Goal: Answer question/provide support: Share knowledge or assist other users

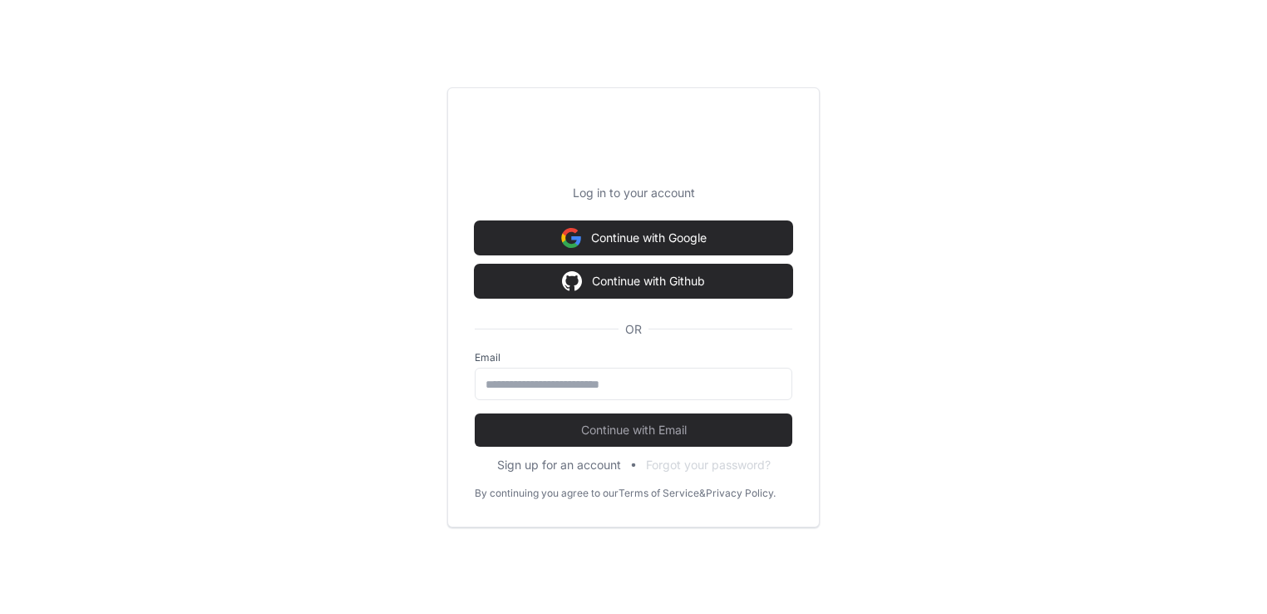
scroll to position [4123, 0]
click at [525, 387] on input "email" at bounding box center [634, 384] width 296 height 17
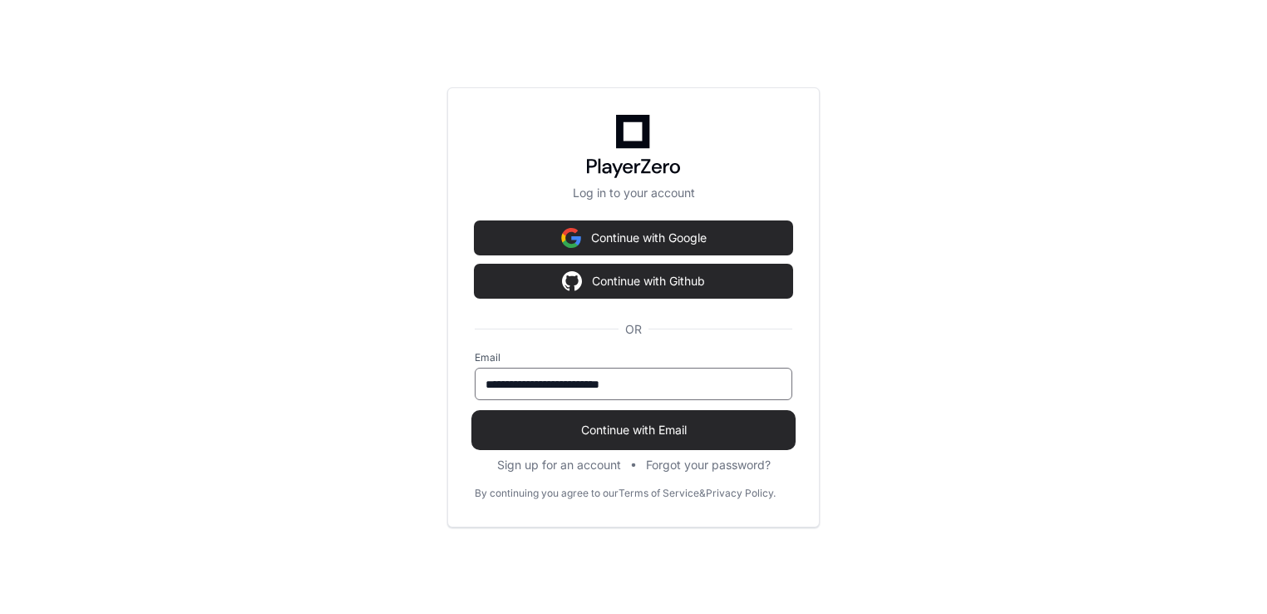
type input "**********"
click at [589, 426] on span "Continue with Email" at bounding box center [634, 430] width 318 height 17
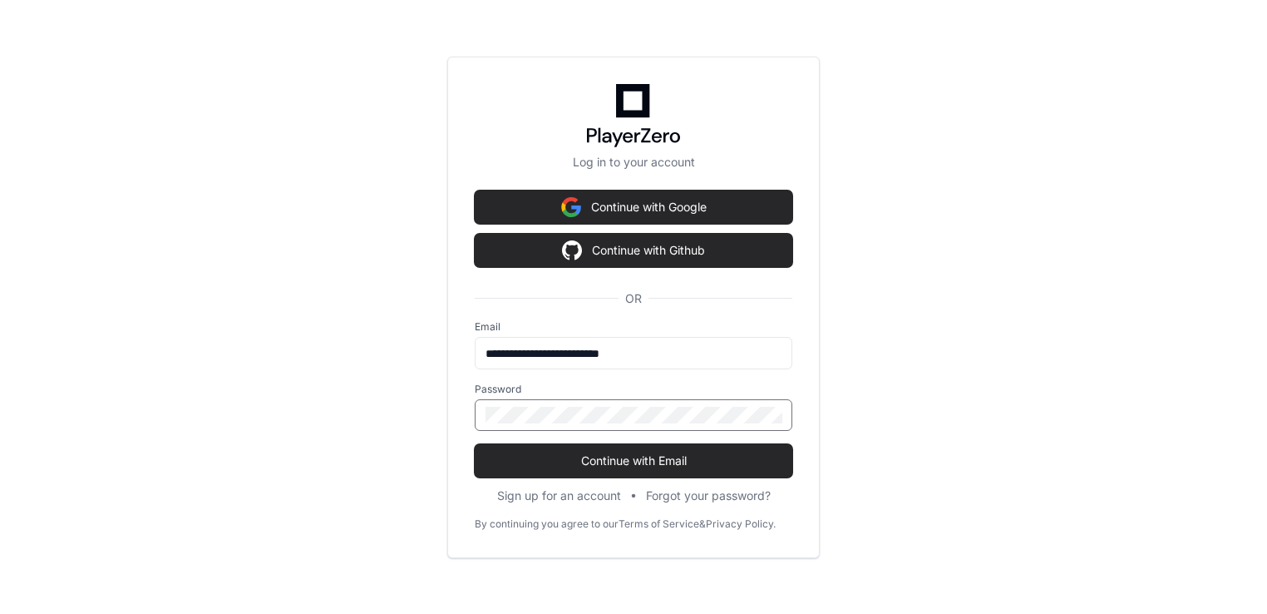
click at [475, 444] on button "Continue with Email" at bounding box center [634, 460] width 318 height 33
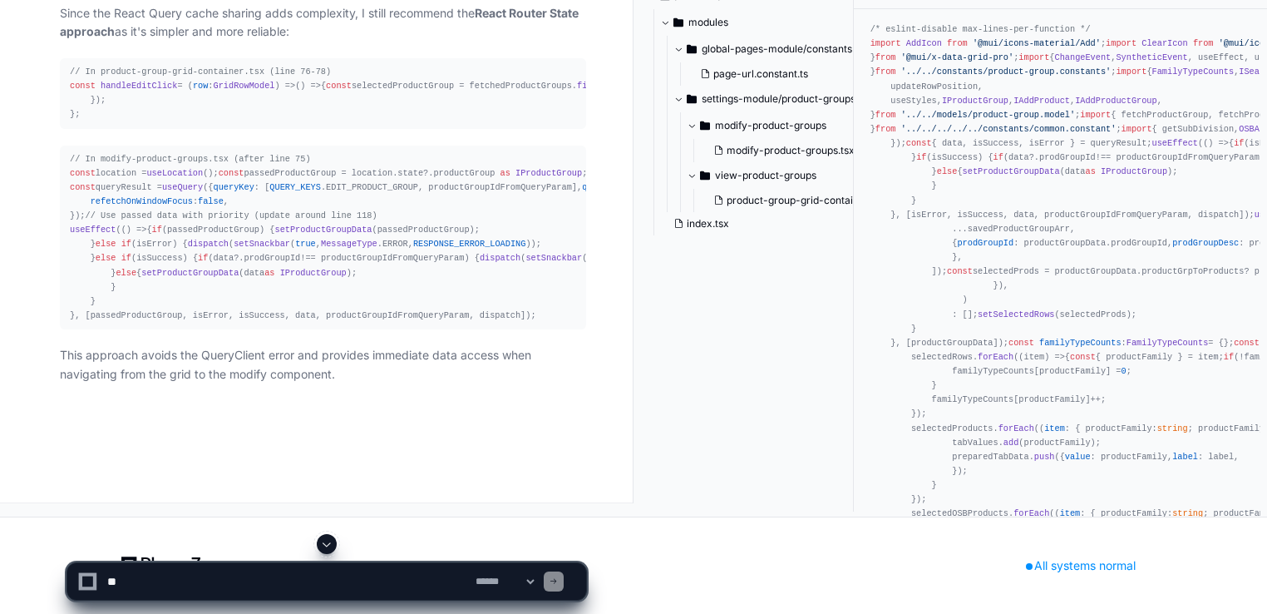
scroll to position [4208, 0]
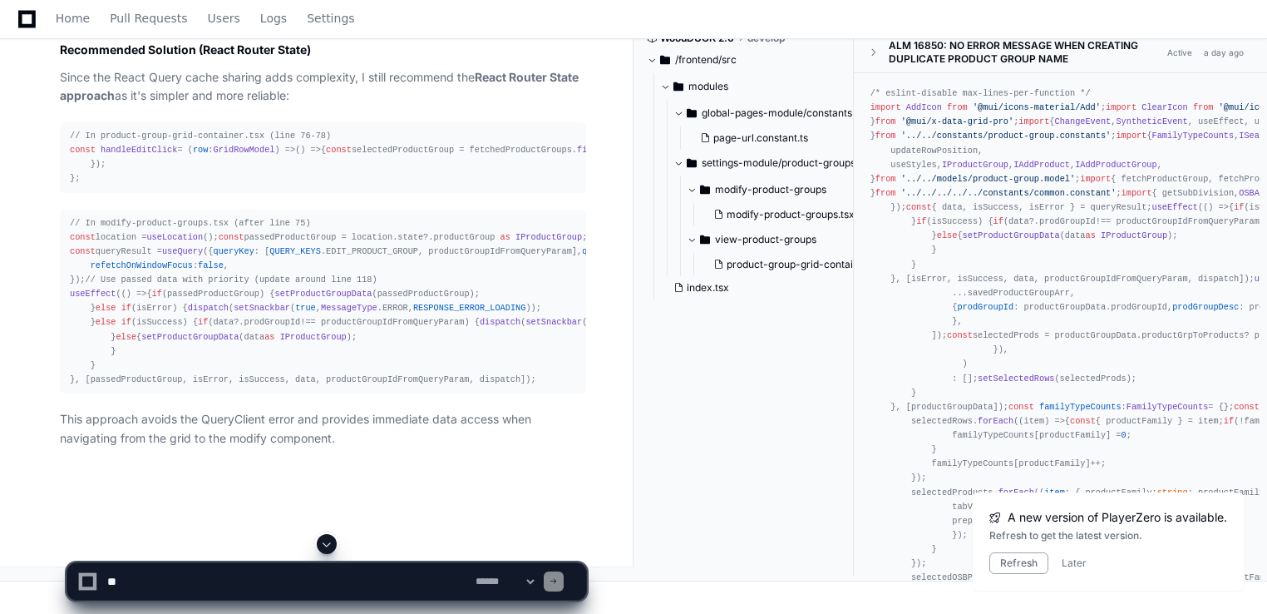
scroll to position [3642, 0]
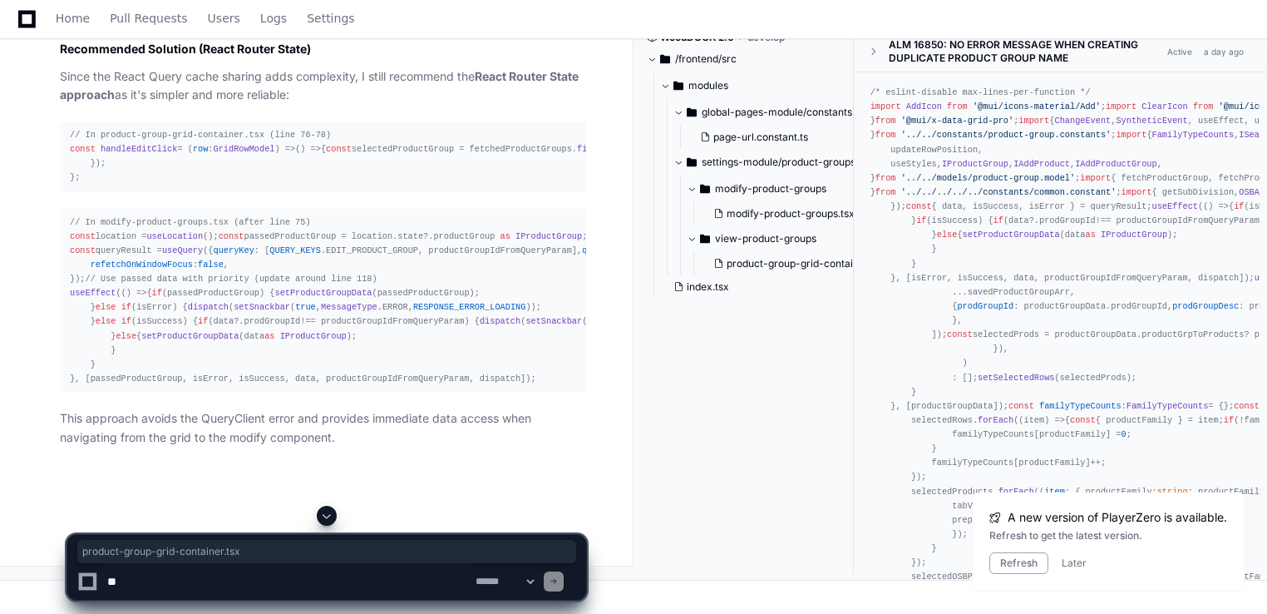
drag, startPoint x: 97, startPoint y: 128, endPoint x: 252, endPoint y: 133, distance: 154.7
copy span "product-group-grid-container.tsx"
click at [23, 20] on icon at bounding box center [26, 19] width 17 height 20
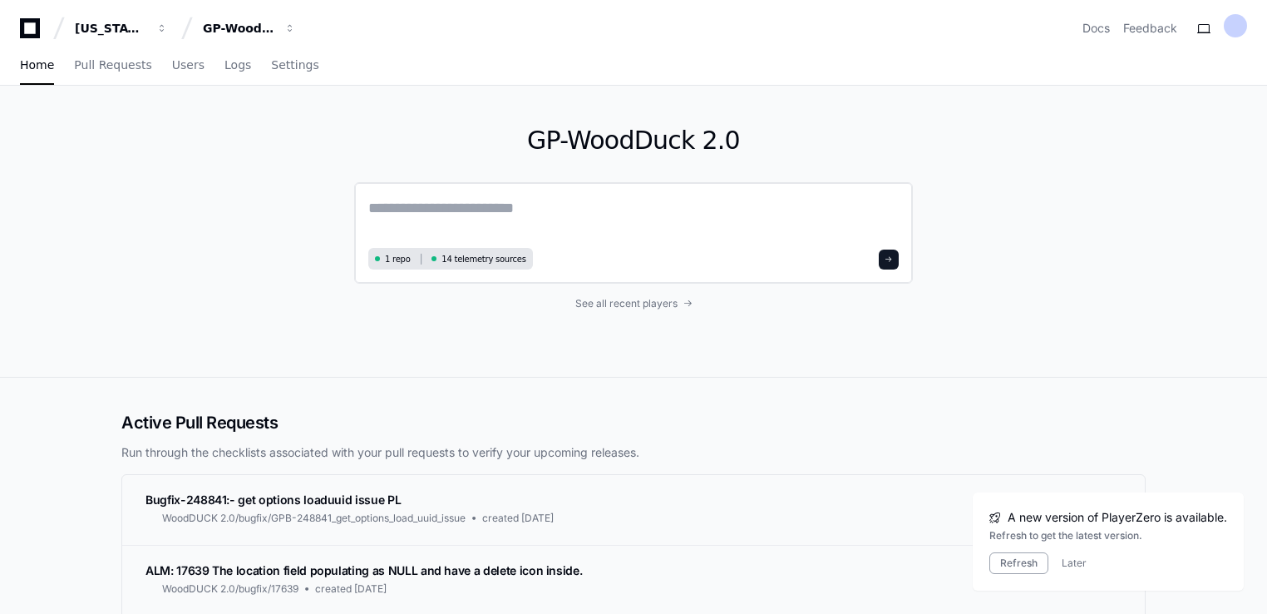
click at [408, 197] on textarea at bounding box center [633, 219] width 530 height 47
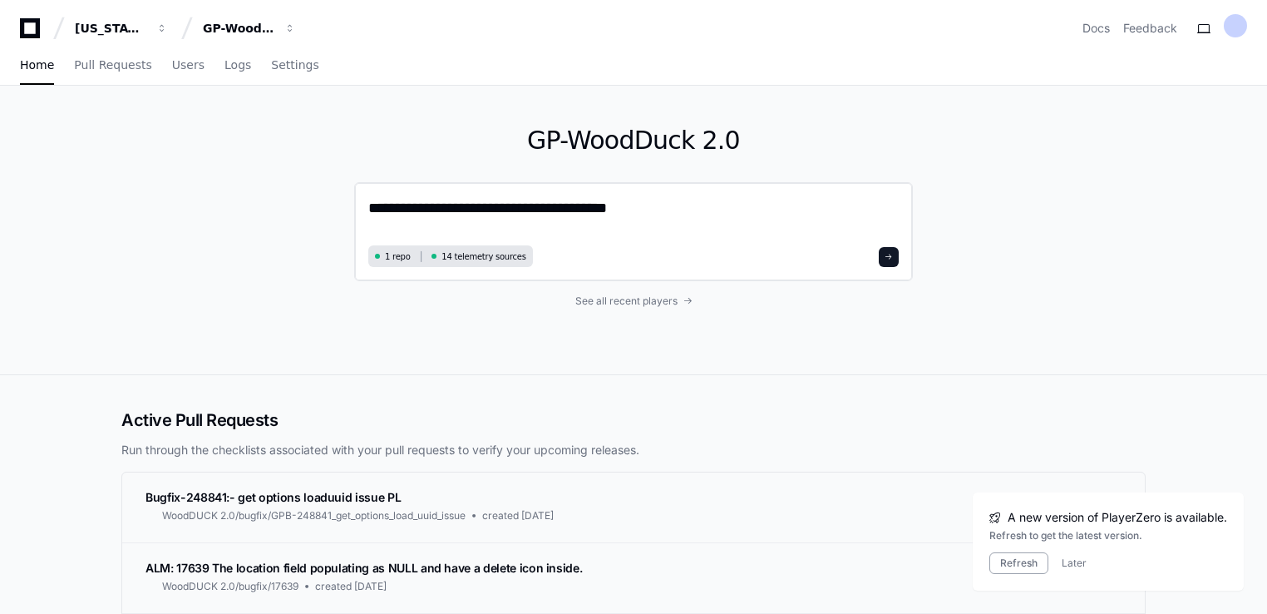
paste textarea "**********"
type textarea "**********"
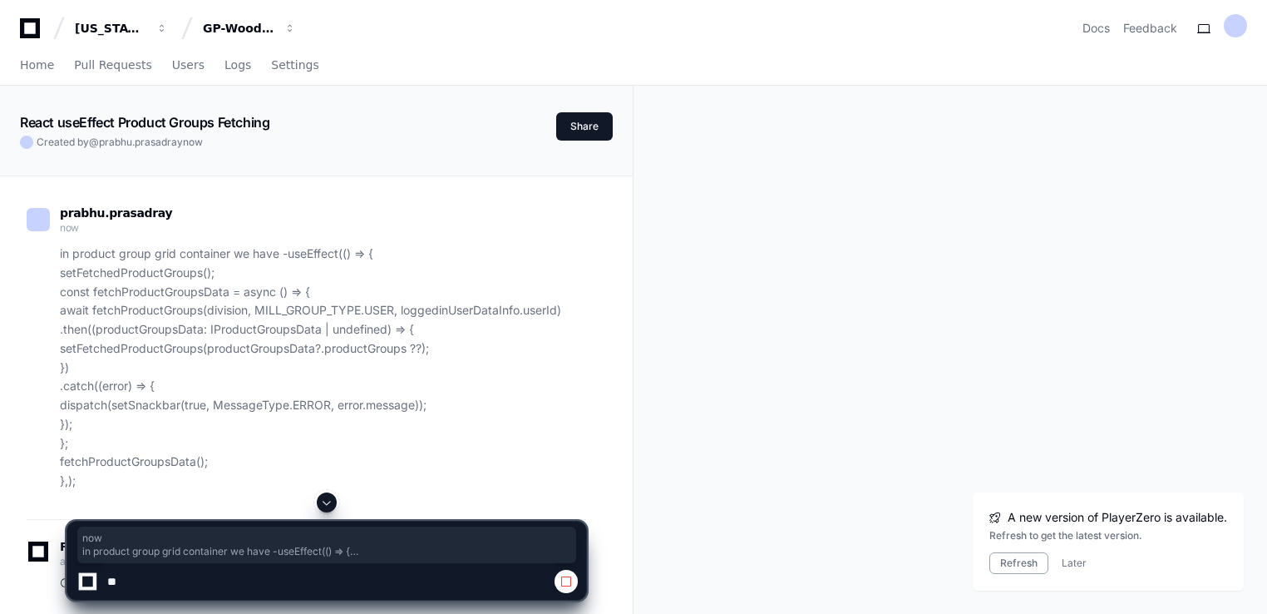
drag, startPoint x: 1265, startPoint y: 186, endPoint x: 1273, endPoint y: 283, distance: 96.7
click at [1266, 283] on html "[US_STATE] Pacific GP-WoodDuck 2.0 Docs Feedback Home Pull Requests Users Logs …" at bounding box center [633, 442] width 1267 height 884
click at [528, 383] on p "in product group grid container we have -useEffect(() => { setFetchedProductGro…" at bounding box center [323, 367] width 526 height 246
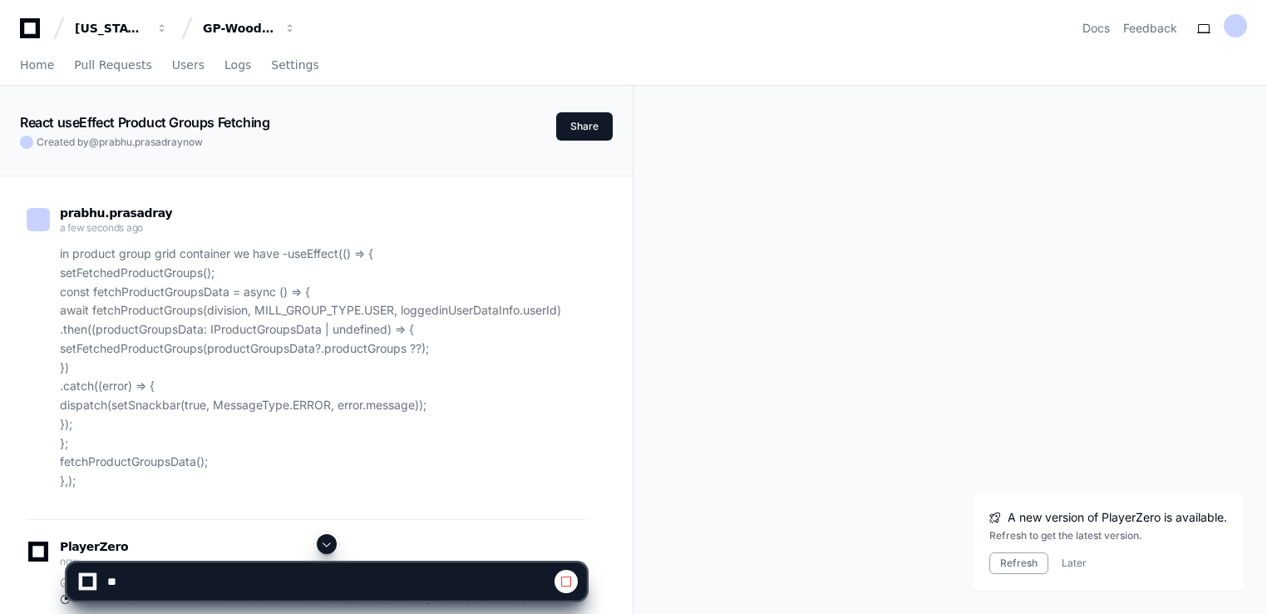
click at [323, 547] on span at bounding box center [326, 543] width 13 height 13
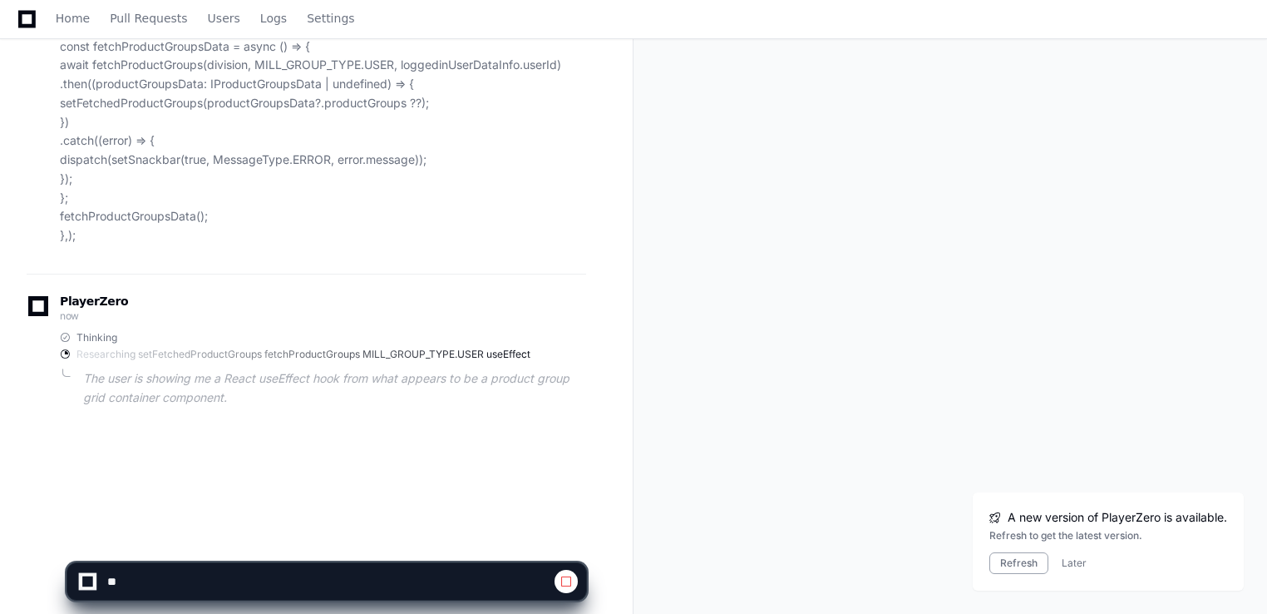
scroll to position [269, 0]
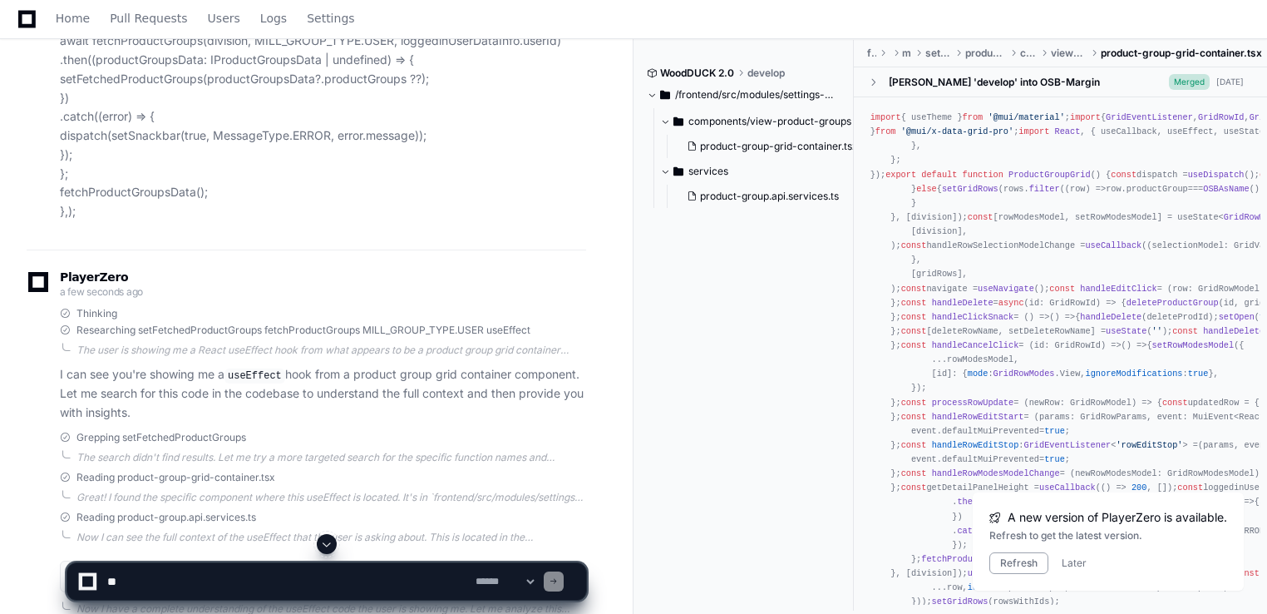
click at [319, 545] on button at bounding box center [327, 544] width 20 height 20
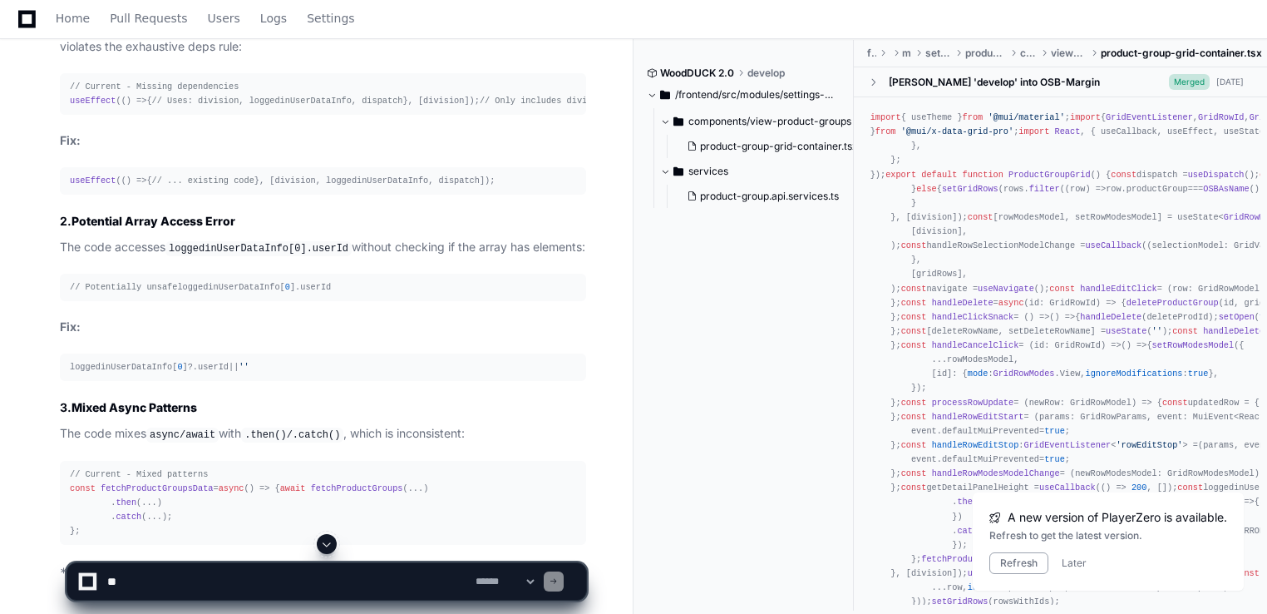
scroll to position [1078, 0]
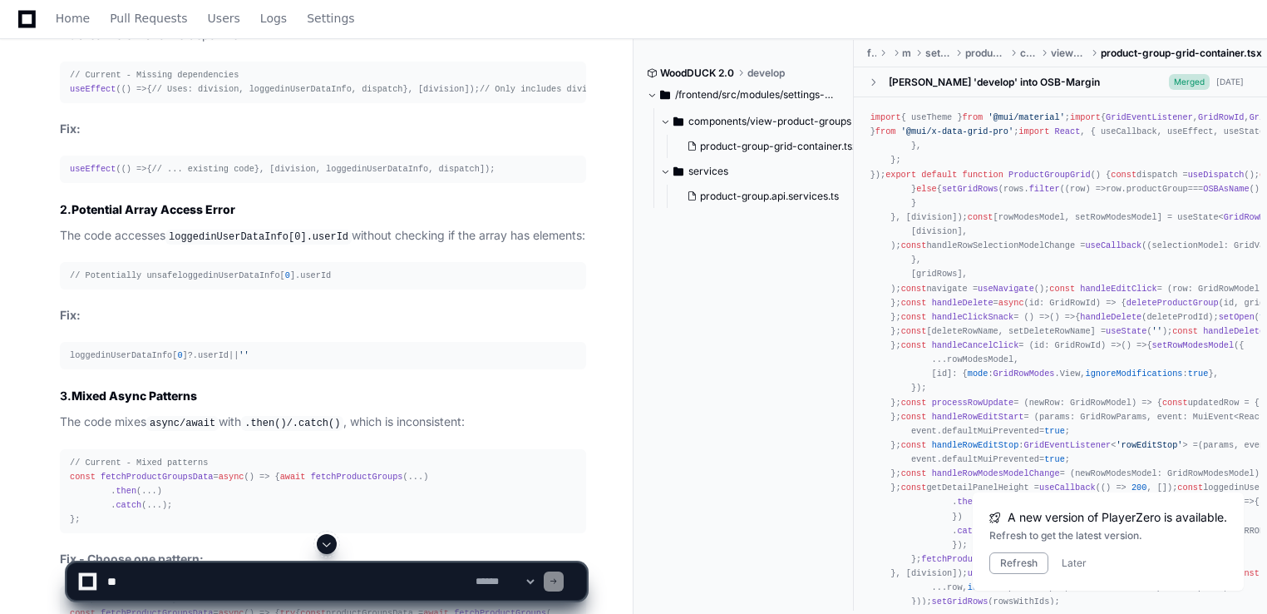
click at [148, 575] on textarea at bounding box center [288, 581] width 368 height 37
click at [239, 581] on textarea at bounding box center [288, 581] width 368 height 37
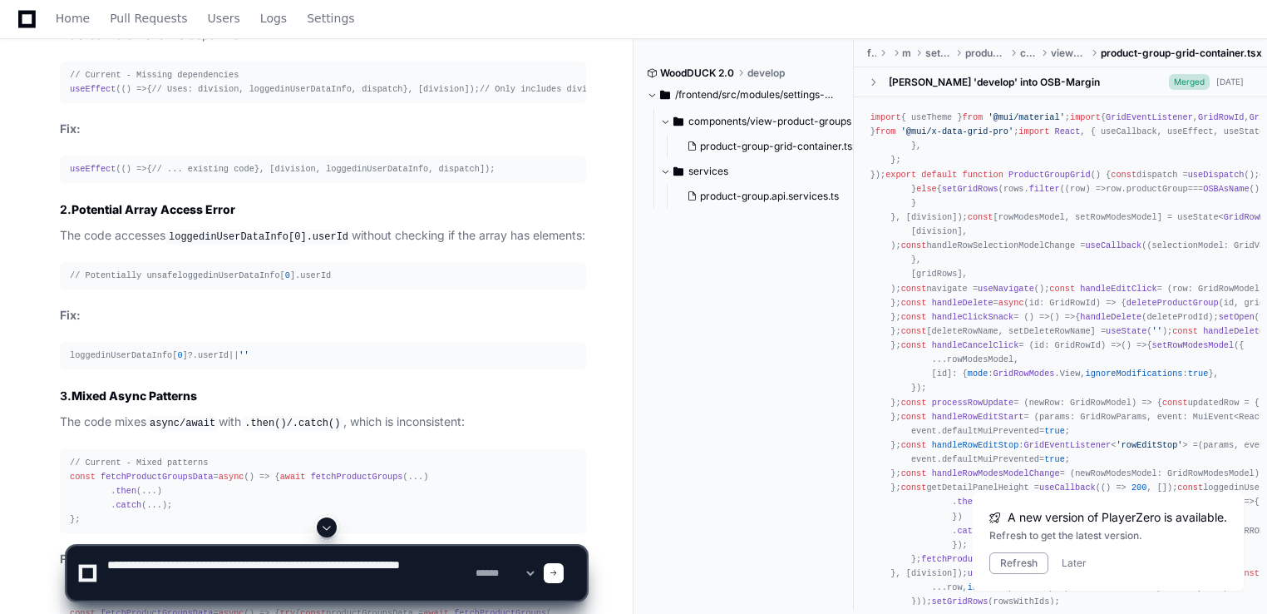
type textarea "**********"
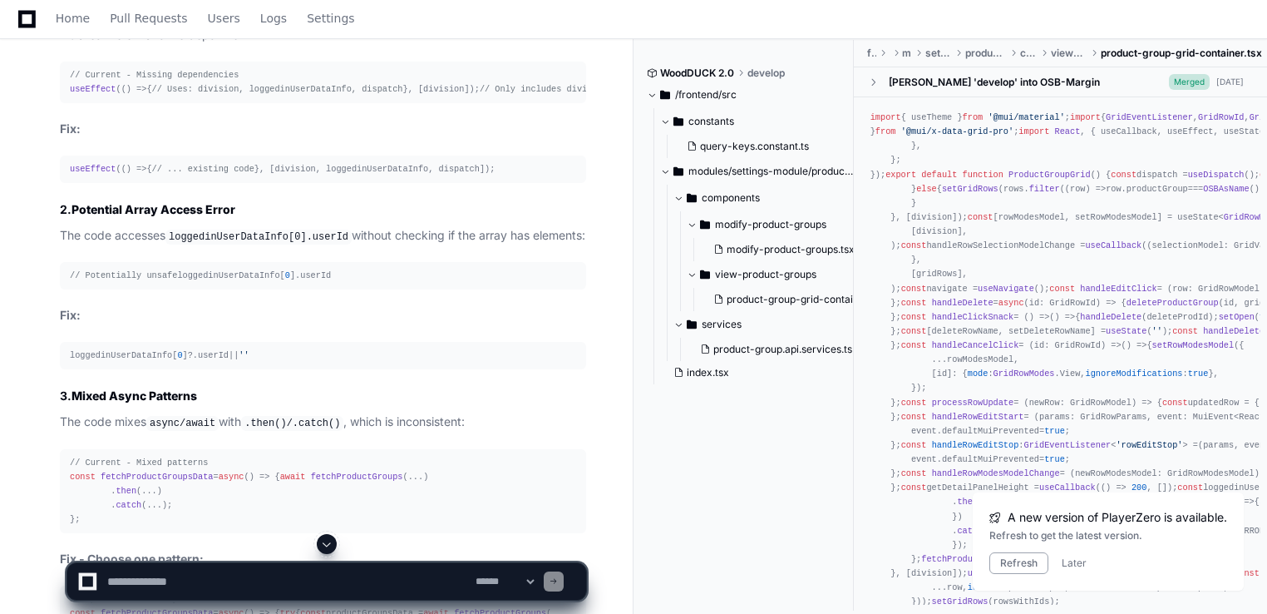
click at [333, 544] on span at bounding box center [326, 543] width 13 height 13
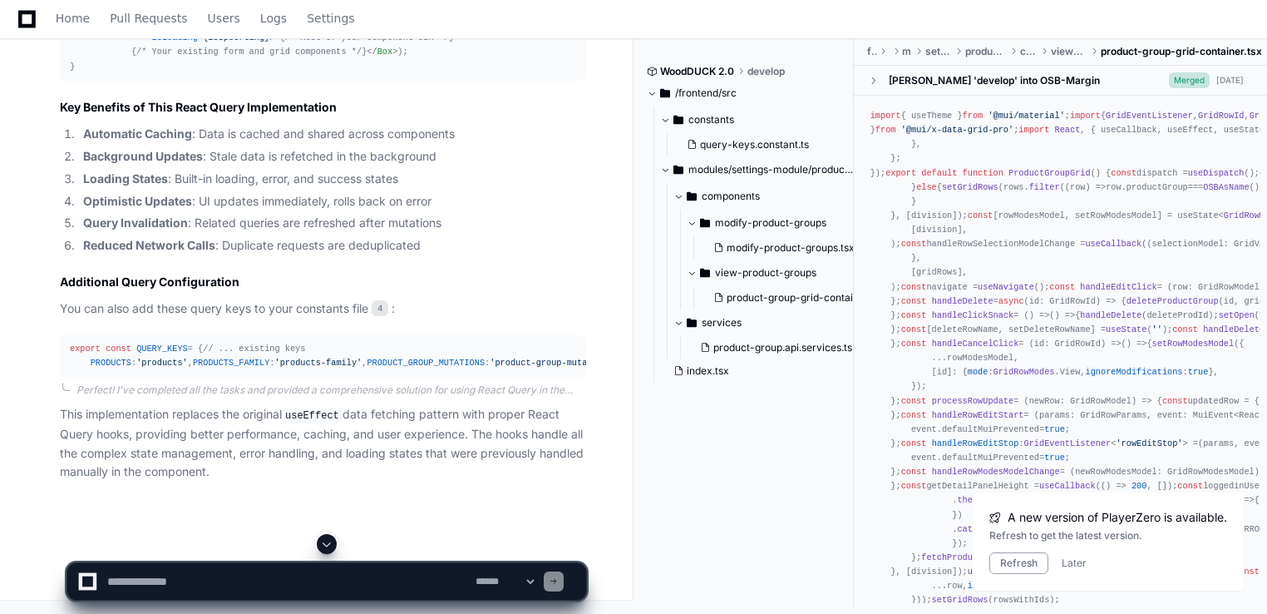
scroll to position [7928, 0]
click at [163, 572] on textarea at bounding box center [288, 581] width 368 height 37
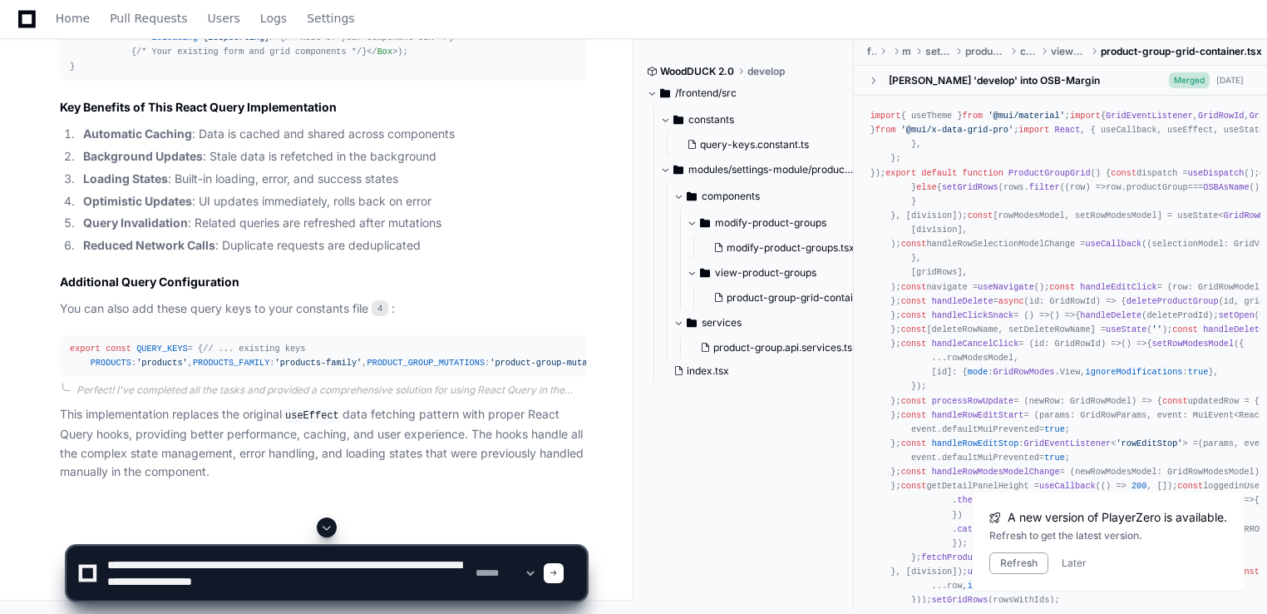
type textarea "**********"
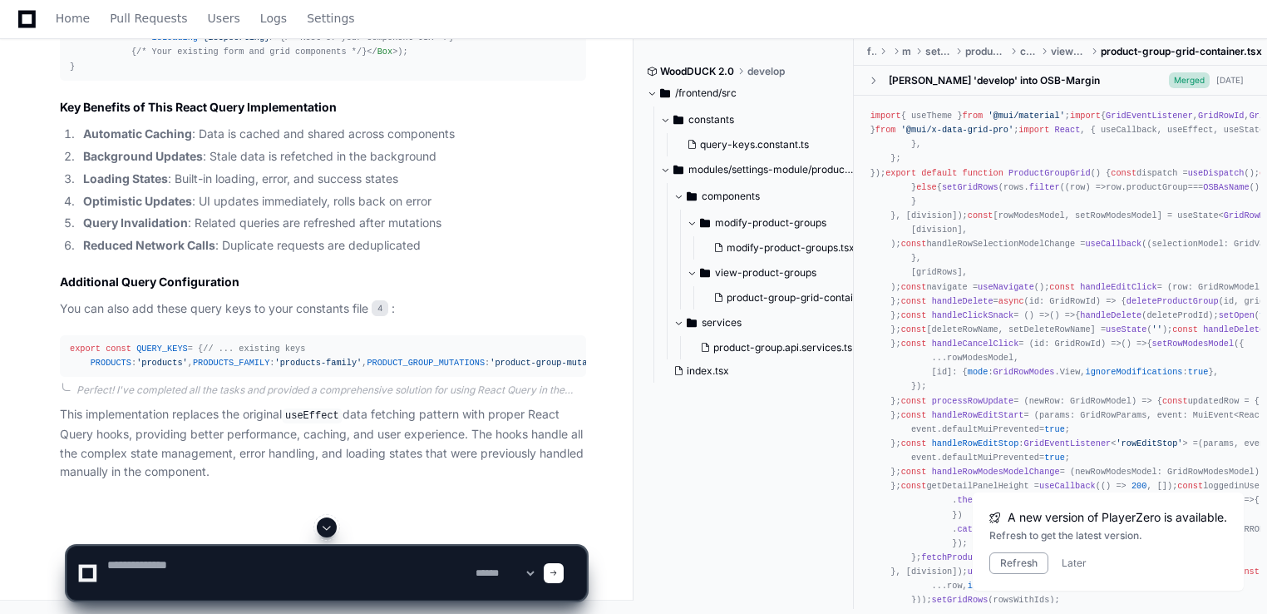
scroll to position [0, 0]
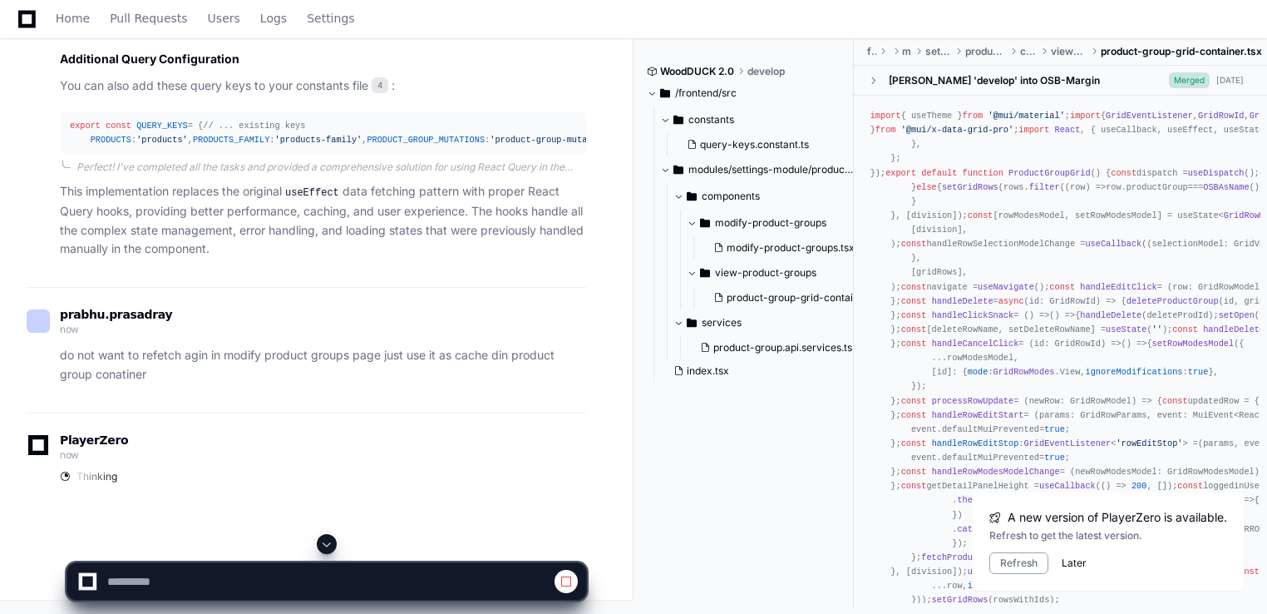
click at [1074, 560] on button "Later" at bounding box center [1074, 562] width 25 height 13
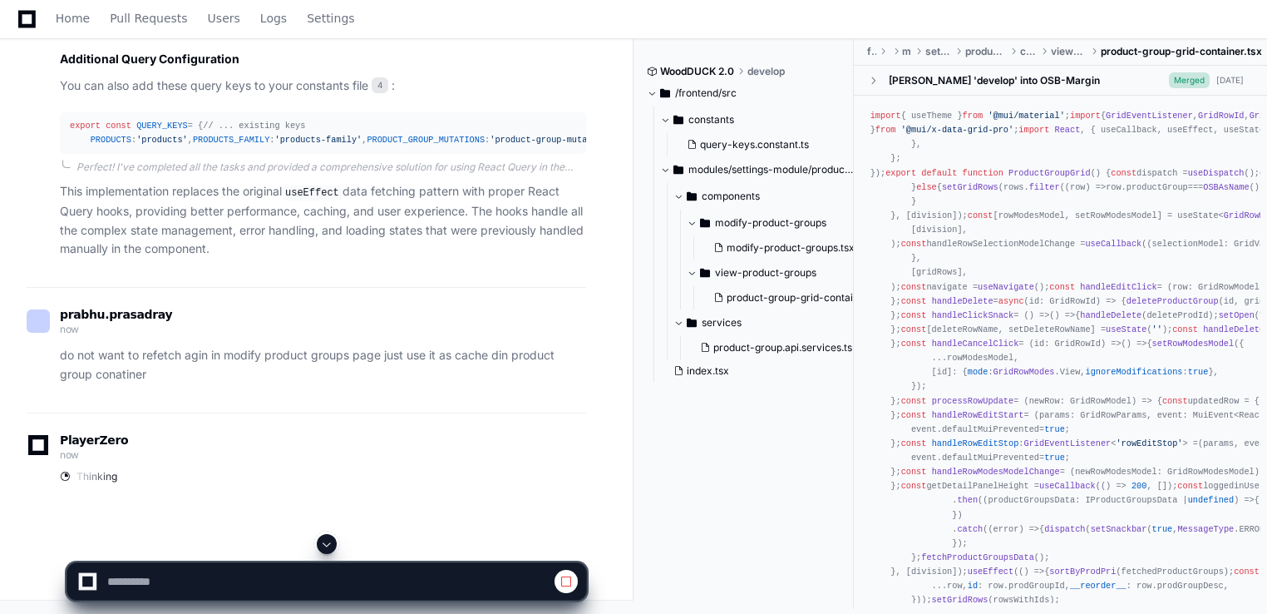
click at [331, 545] on span at bounding box center [326, 543] width 13 height 13
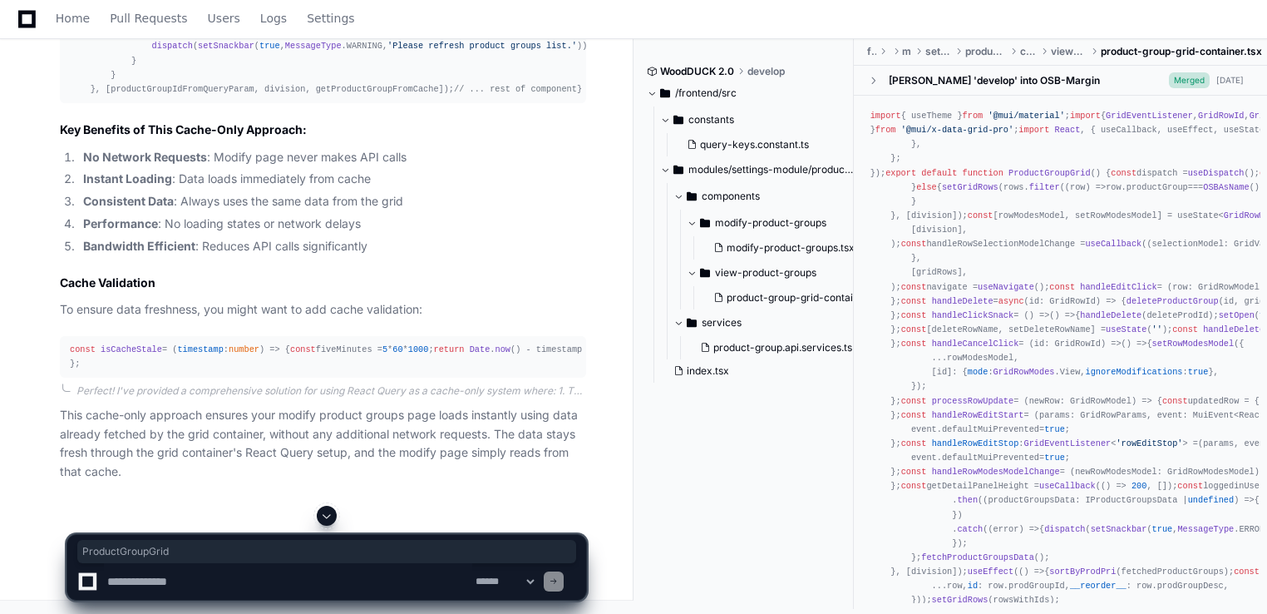
copy span "ProductGroupGrid"
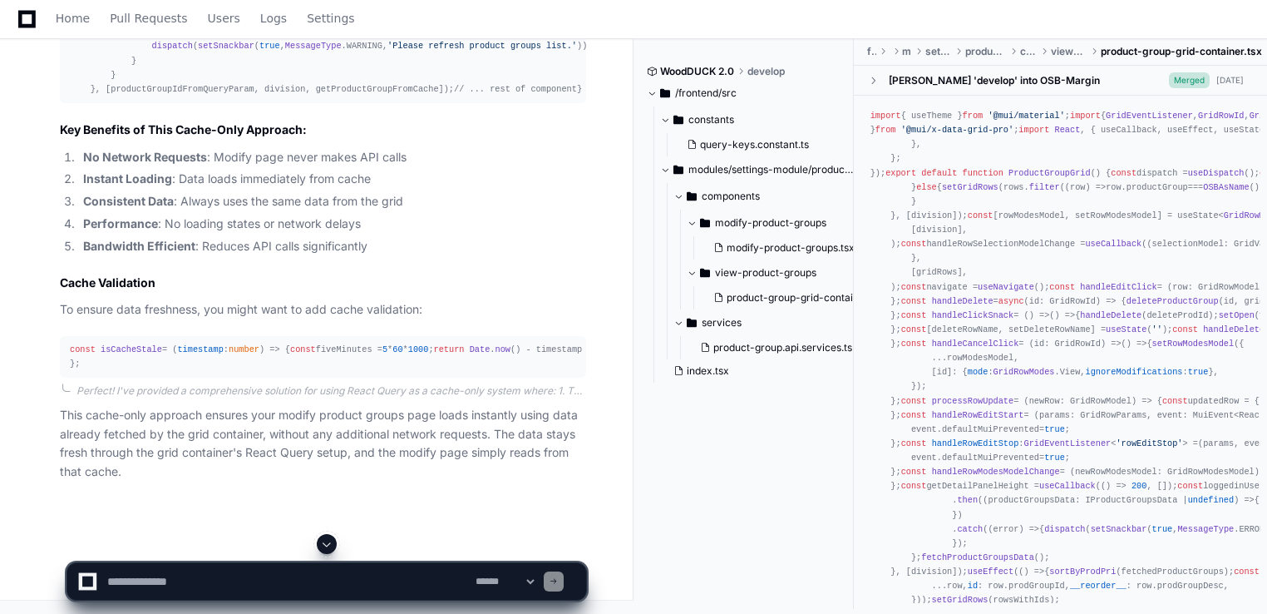
click at [217, 584] on textarea at bounding box center [288, 581] width 368 height 37
click at [244, 583] on textarea at bounding box center [288, 581] width 368 height 37
type textarea "**********"
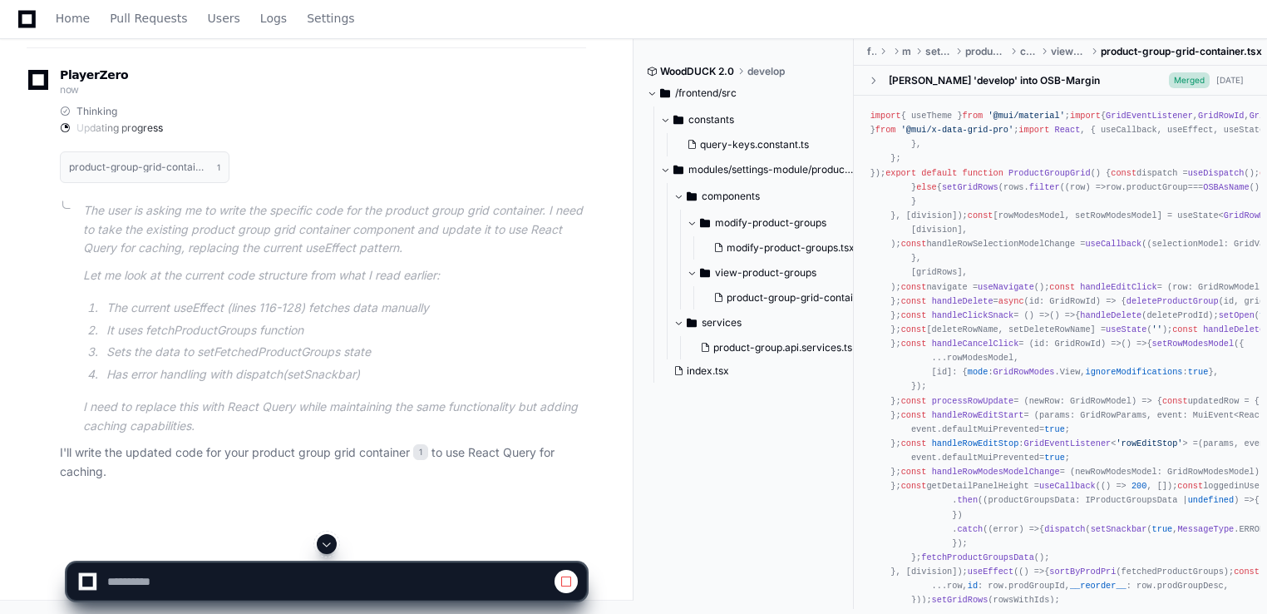
scroll to position [9115, 0]
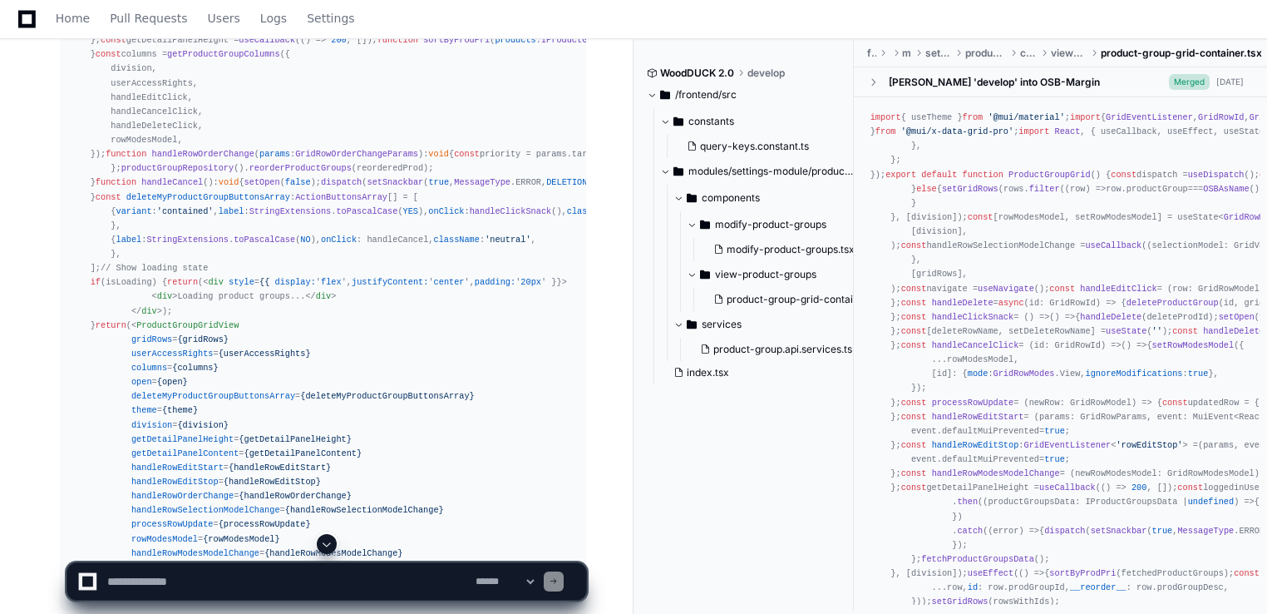
click at [327, 547] on span at bounding box center [326, 543] width 13 height 13
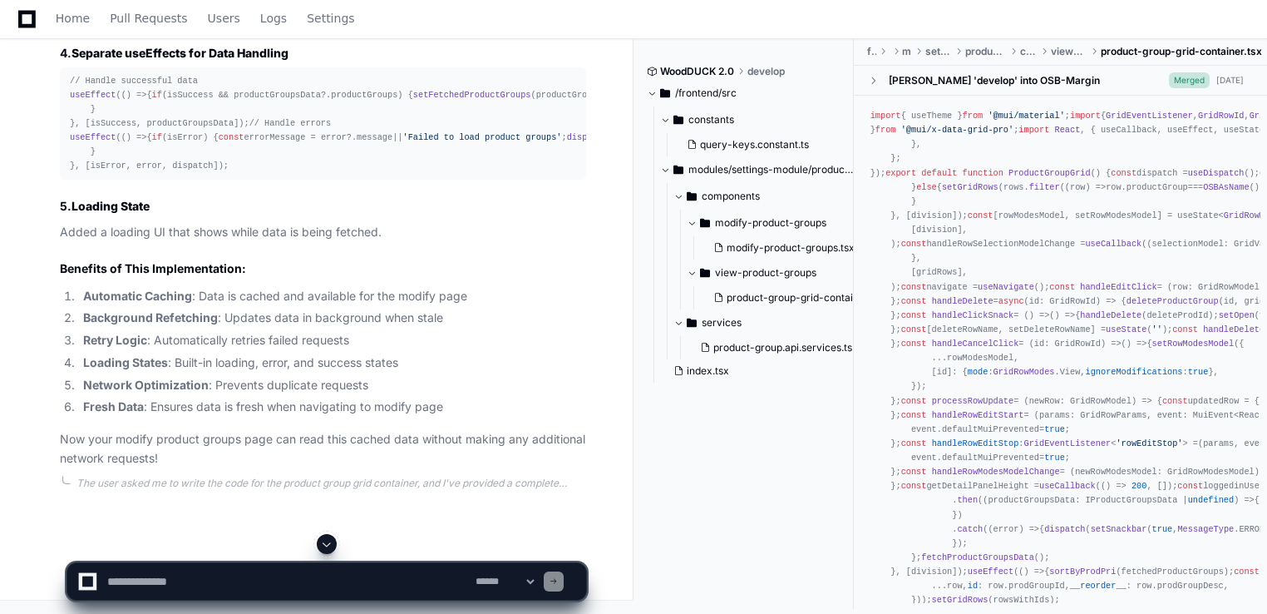
scroll to position [17566, 0]
click at [469, 229] on p "Added a loading UI that shows while data is being fetched." at bounding box center [323, 232] width 526 height 19
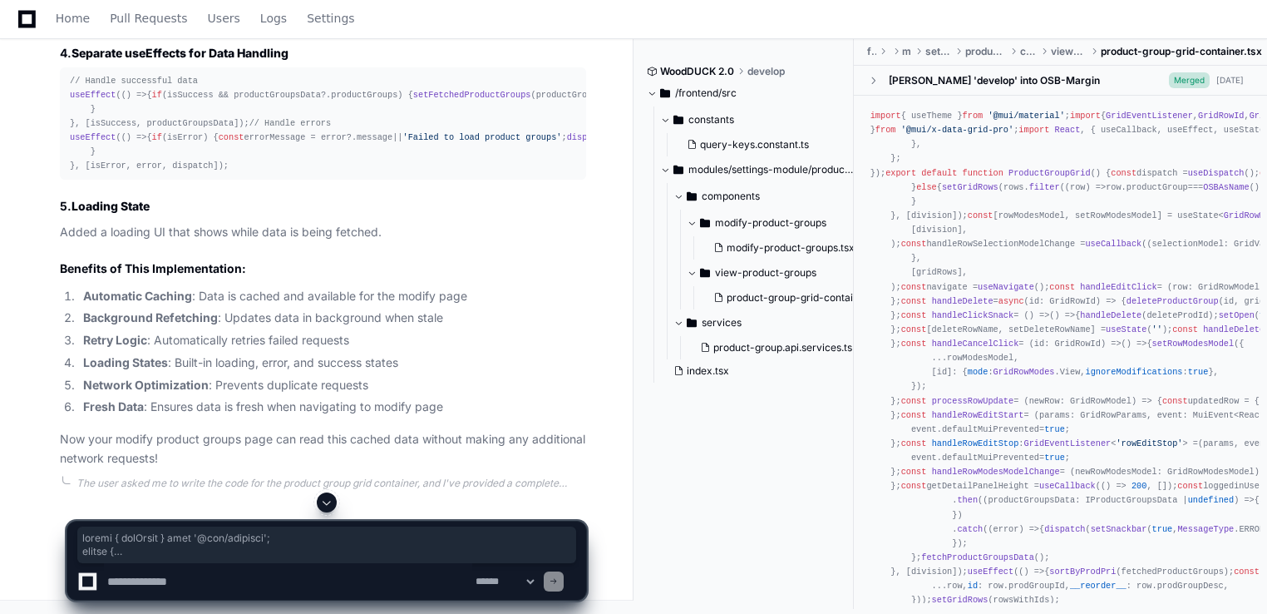
scroll to position [16872, 0]
drag, startPoint x: 64, startPoint y: 178, endPoint x: 234, endPoint y: 233, distance: 178.3
copy div "import { useTheme } from '@mui/material' ; import { GridEventListener , GridRow…"
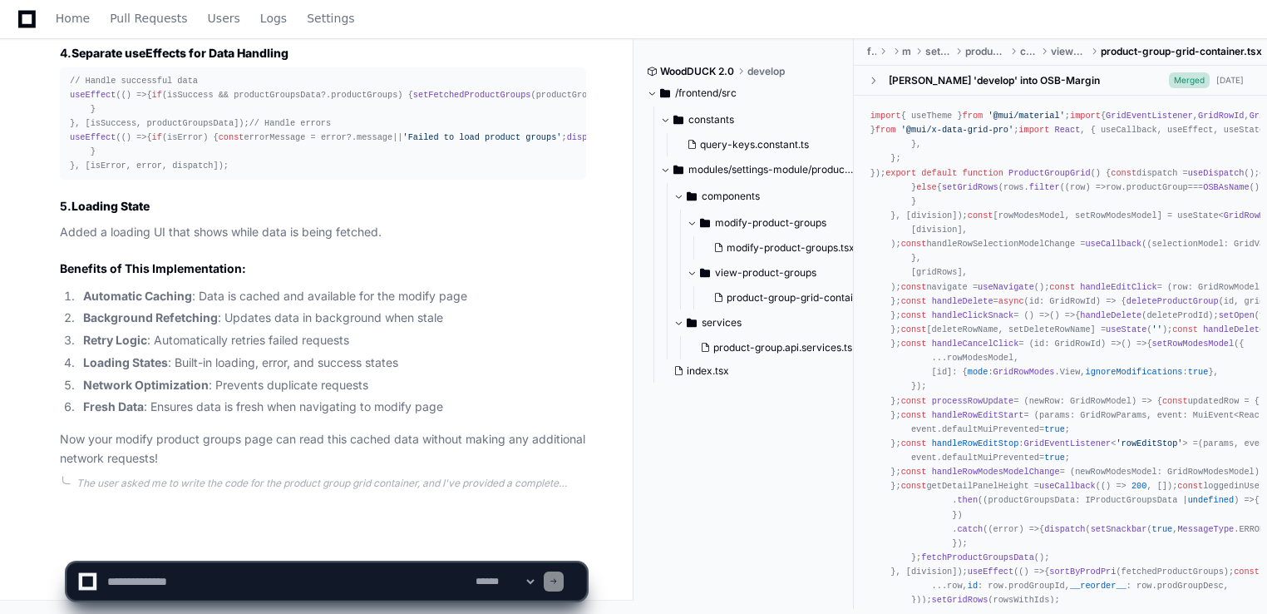
scroll to position [17566, 0]
click at [153, 578] on textarea at bounding box center [288, 581] width 368 height 37
paste textarea "**********"
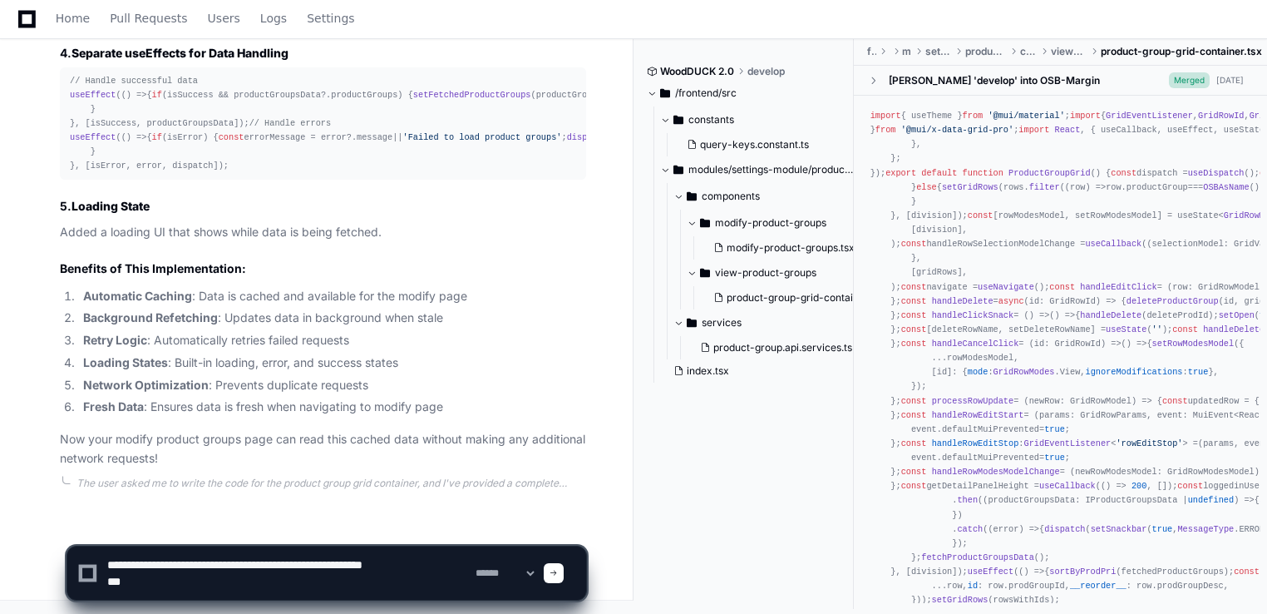
type textarea "**********"
click at [564, 574] on div at bounding box center [554, 573] width 20 height 20
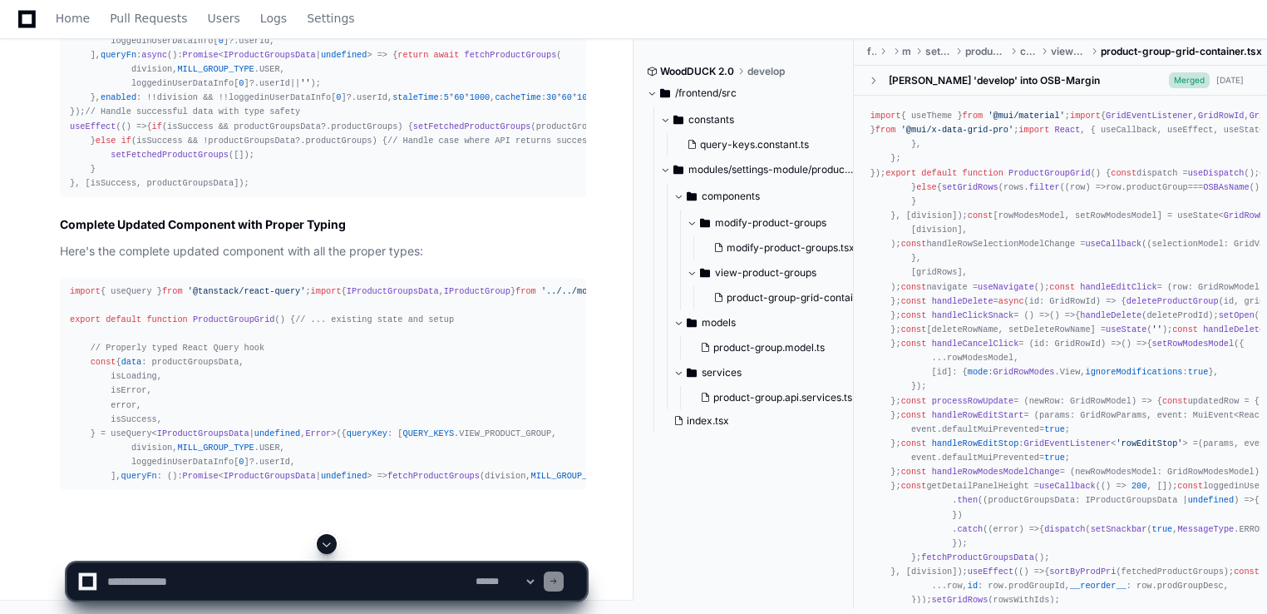
scroll to position [18797, 0]
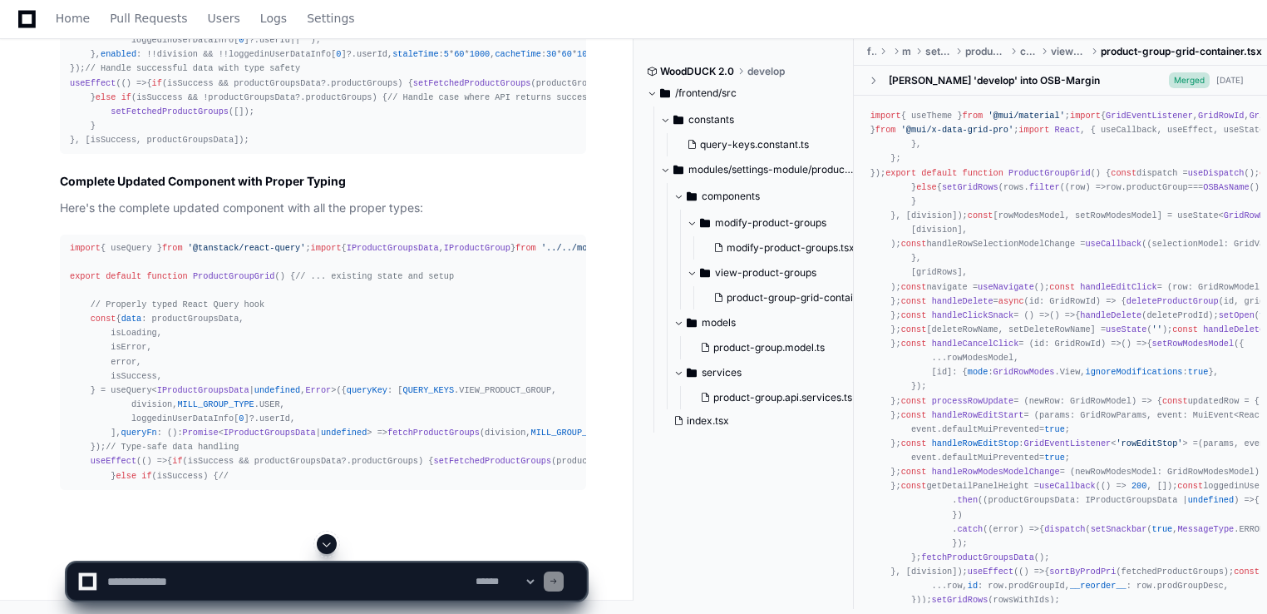
drag, startPoint x: 64, startPoint y: 185, endPoint x: 113, endPoint y: 230, distance: 67.1
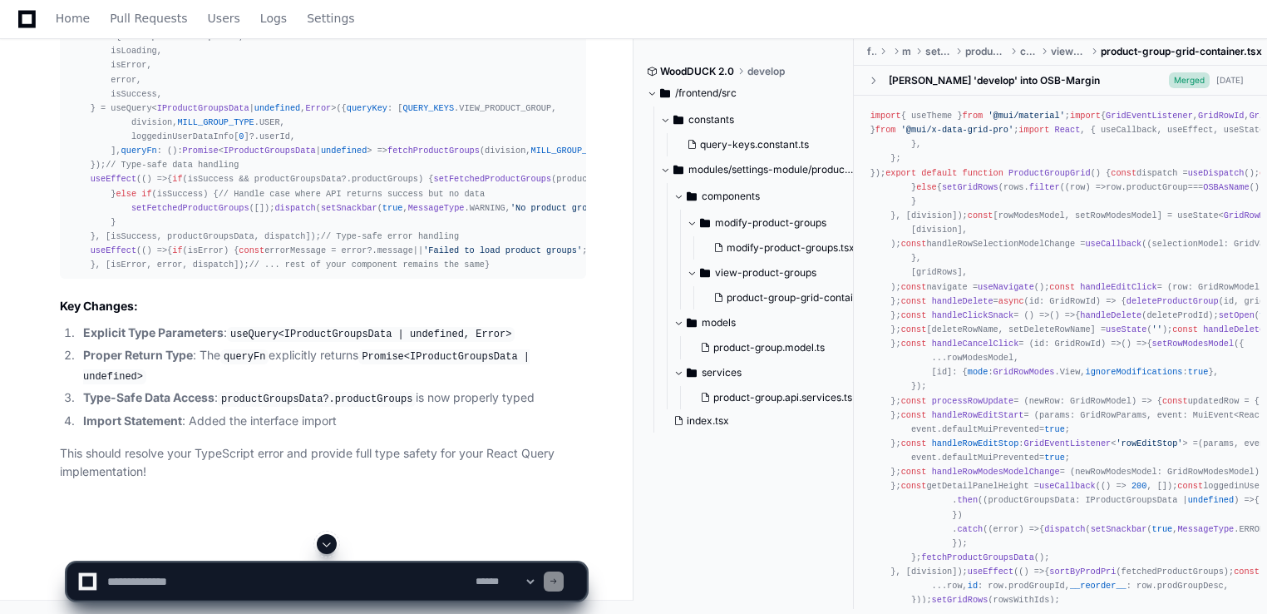
scroll to position [18371, 0]
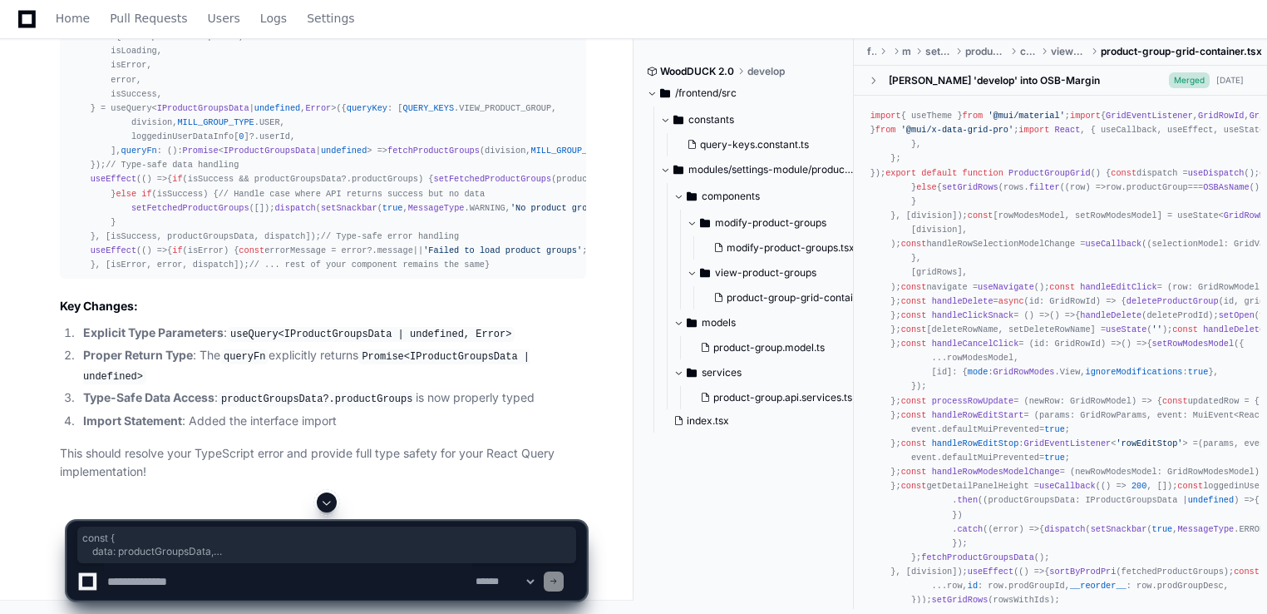
drag, startPoint x: 68, startPoint y: 142, endPoint x: 143, endPoint y: 474, distance: 340.1
copy div "const { data : productGroupsData, isLoading, isError, error, isSuccess, } = use…"
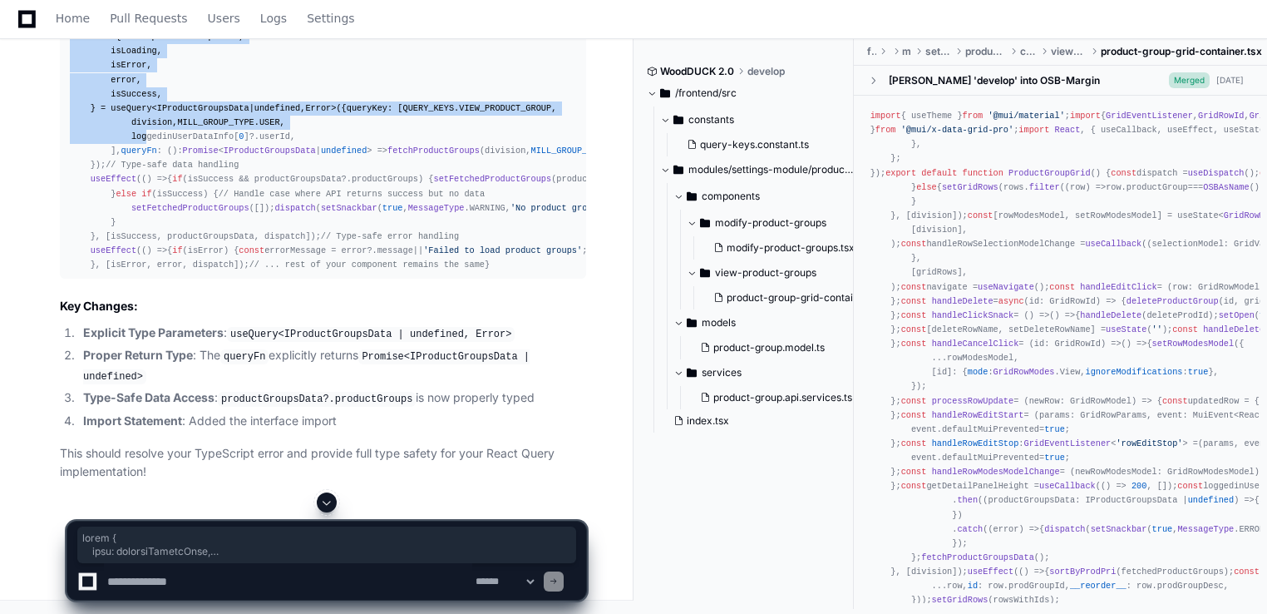
scroll to position [19379, 0]
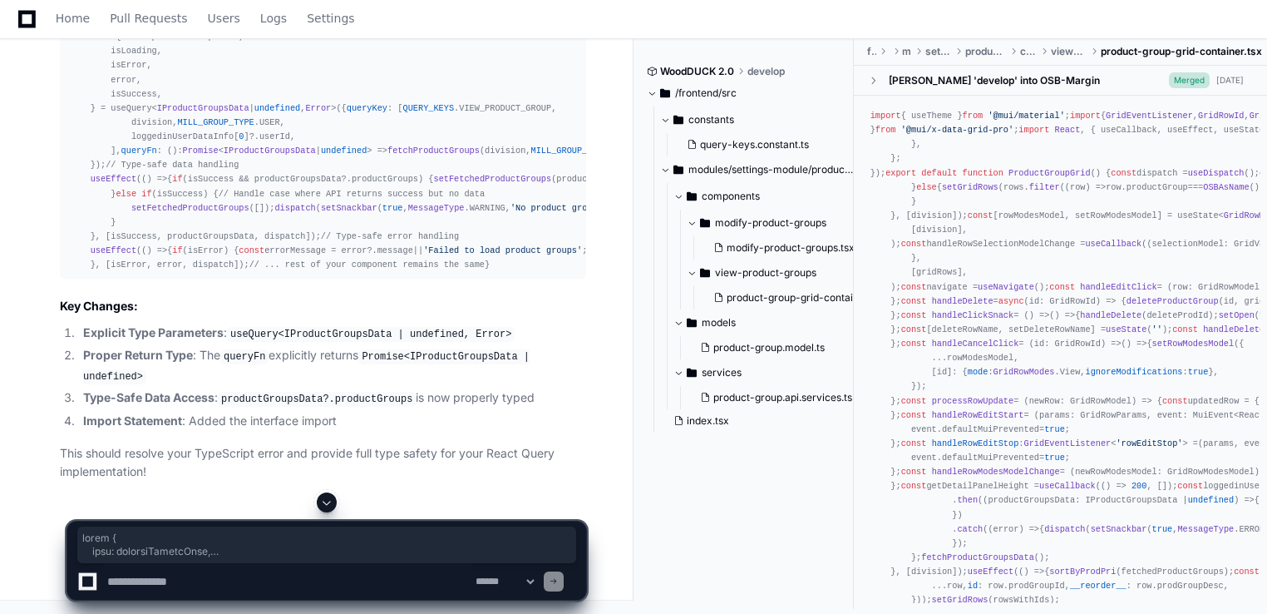
drag, startPoint x: 69, startPoint y: 147, endPoint x: 253, endPoint y: 147, distance: 183.7
copy div "const { data : productGroupsData, isLoading, isError, error, isSuccess, } = use…"
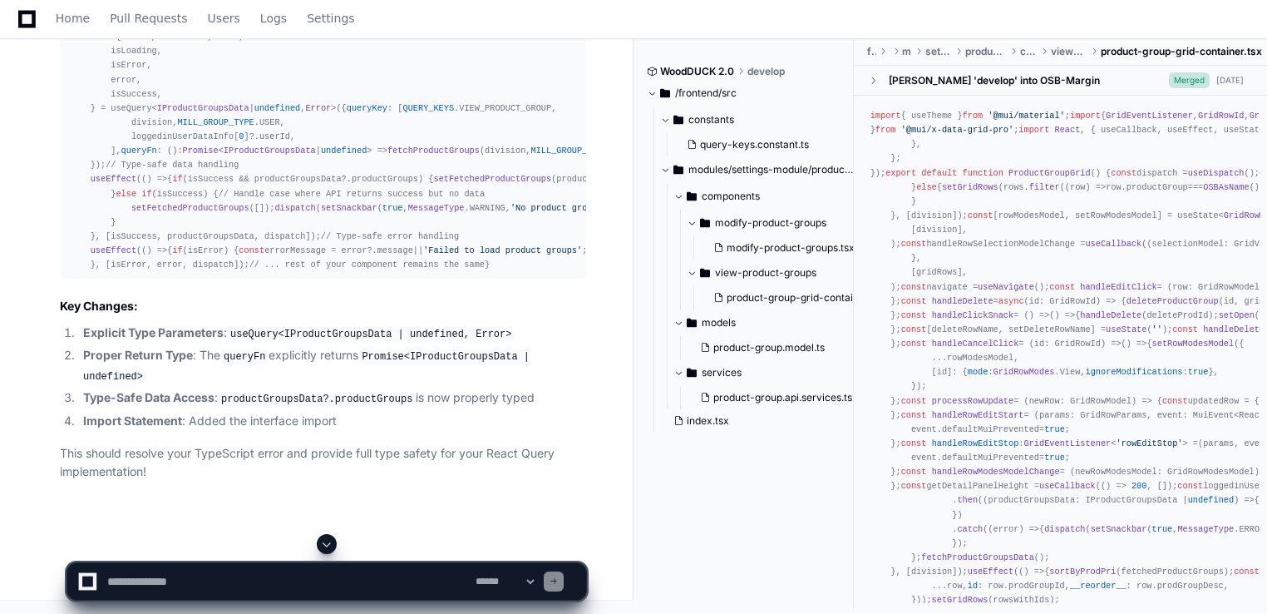
click at [327, 273] on div "import { useQuery } from '@tanstack/react-query' ; import { IProductGroupsData …" at bounding box center [323, 115] width 506 height 313
click at [338, 273] on div "import { useQuery } from '@tanstack/react-query' ; import { IProductGroupsData …" at bounding box center [323, 115] width 506 height 313
click at [138, 587] on textarea at bounding box center [288, 581] width 368 height 37
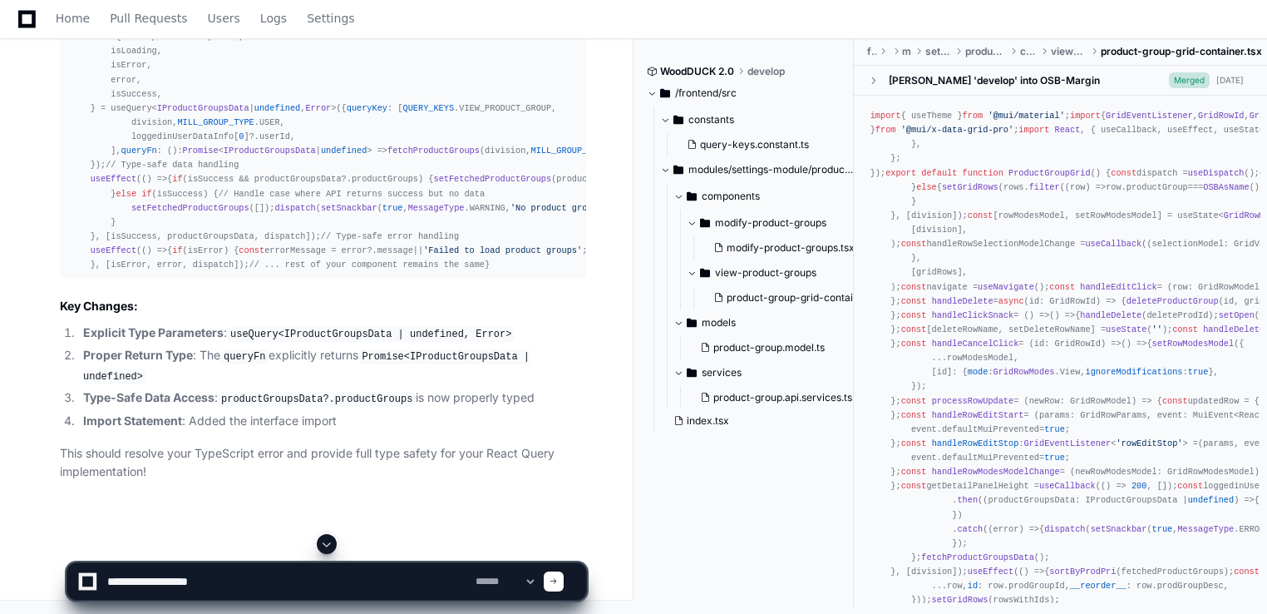
click at [243, 580] on textarea at bounding box center [288, 581] width 368 height 37
paste textarea "**********"
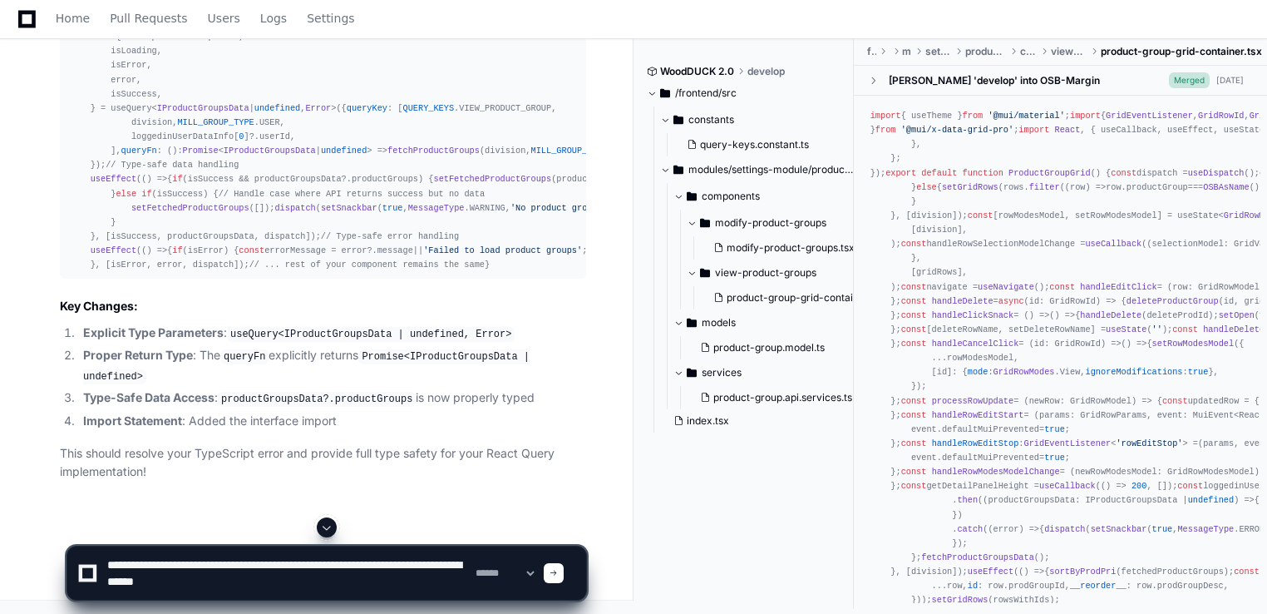
paste textarea "**********"
type textarea "**********"
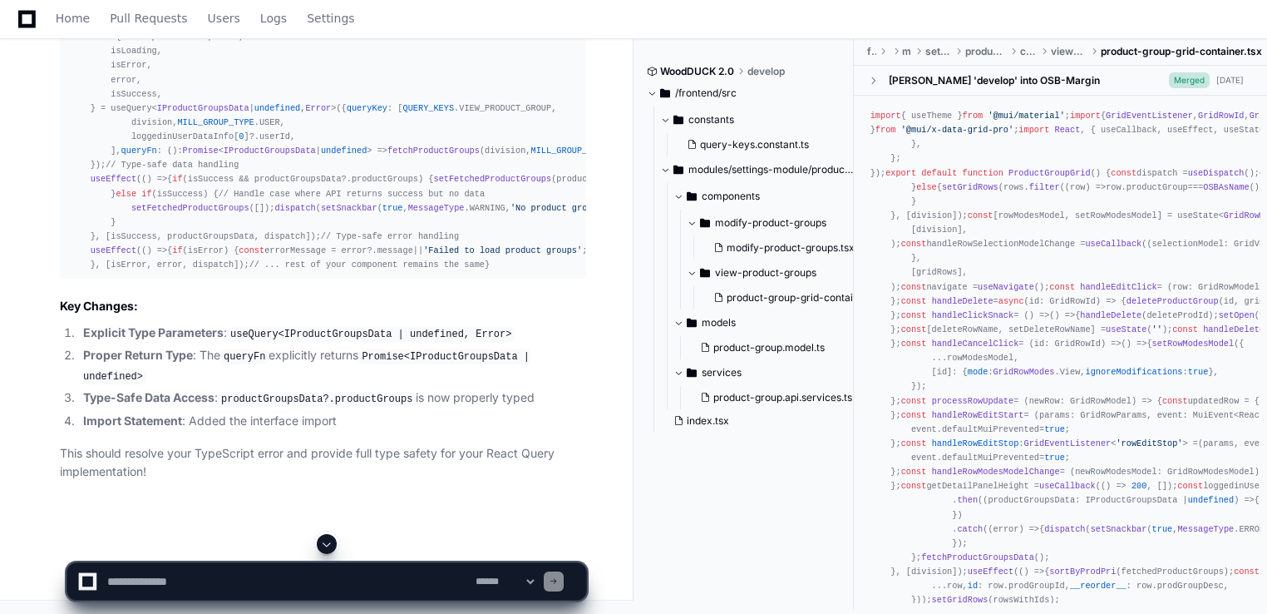
scroll to position [0, 0]
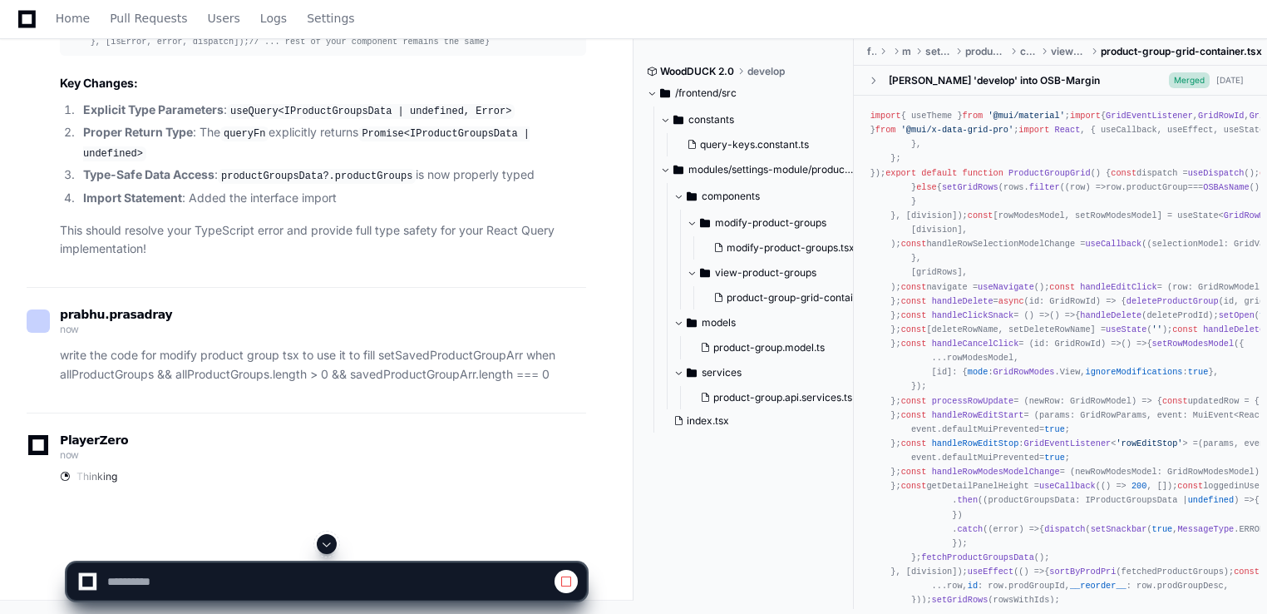
click at [331, 541] on span at bounding box center [326, 543] width 13 height 13
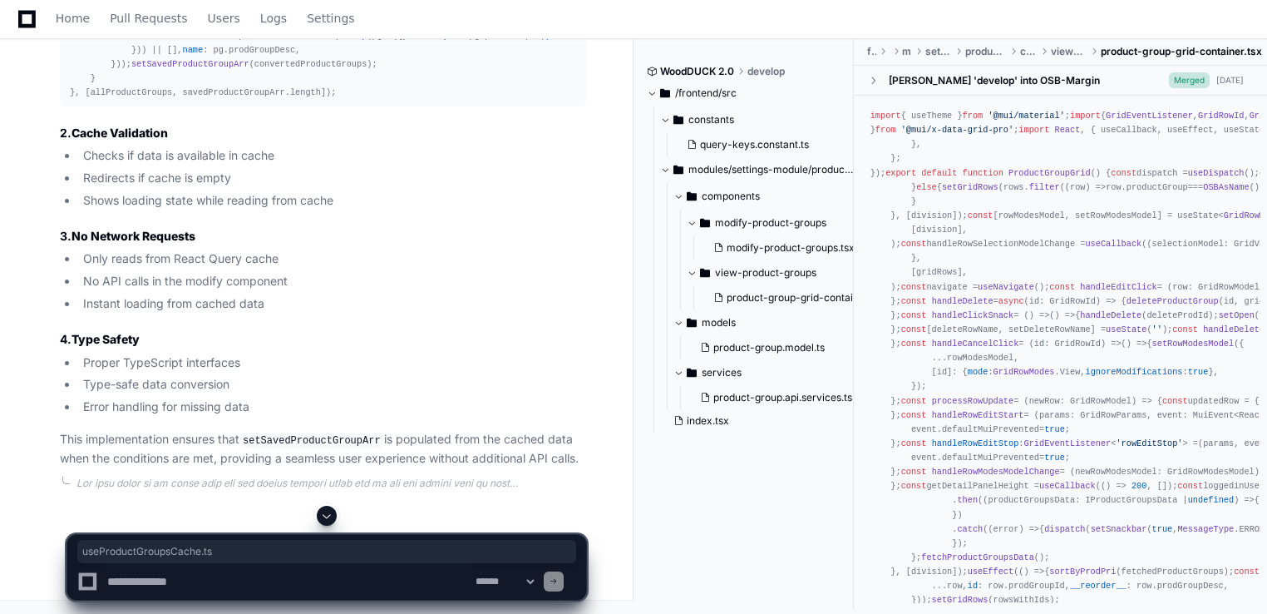
drag, startPoint x: 262, startPoint y: 228, endPoint x: 132, endPoint y: 225, distance: 129.7
copy code "useProductGroupsCache.ts"
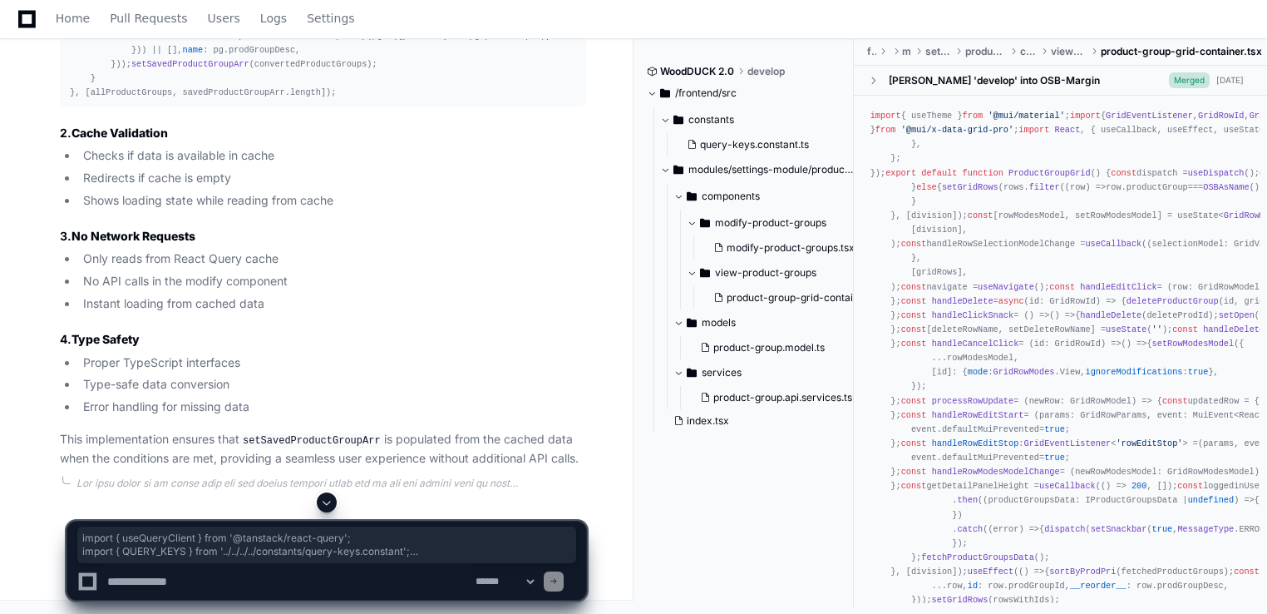
scroll to position [21359, 0]
drag, startPoint x: 67, startPoint y: 261, endPoint x: 170, endPoint y: 286, distance: 106.9
copy div "import { useQueryClient } from '@tanstack/react-query' ; import { QUERY_KEYS } …"
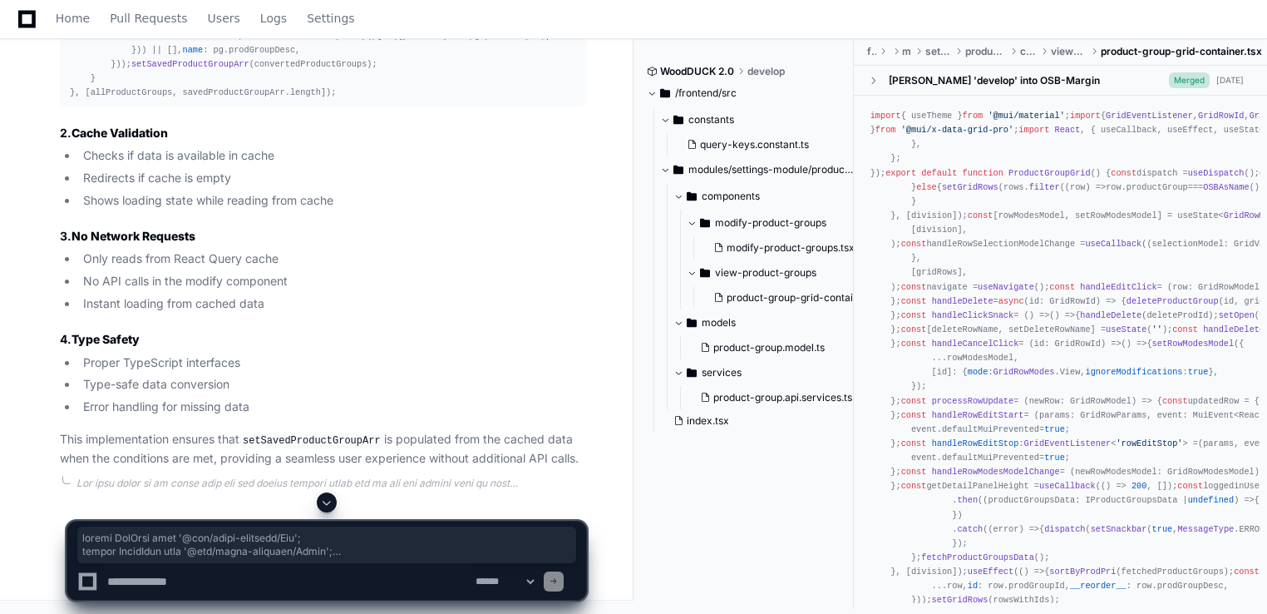
scroll to position [27098, 0]
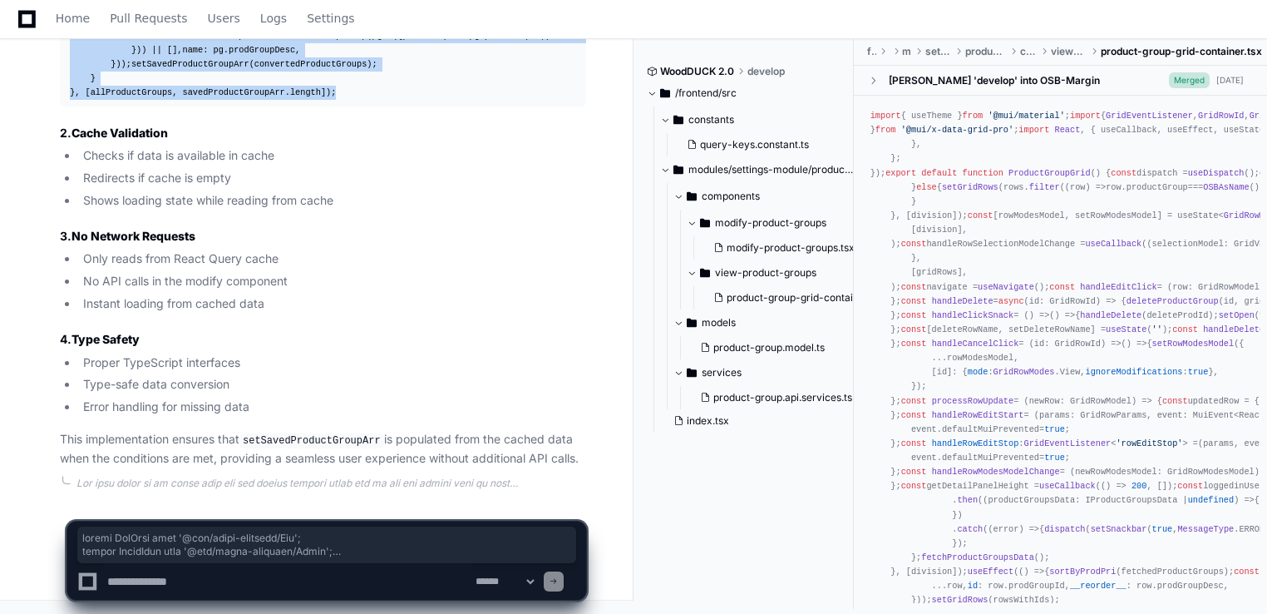
drag, startPoint x: 66, startPoint y: 142, endPoint x: 358, endPoint y: 105, distance: 294.2
copy article "import AddIcon from '@mui/icons-material/Add' ; import ClearIcon from '@mui/ico…"
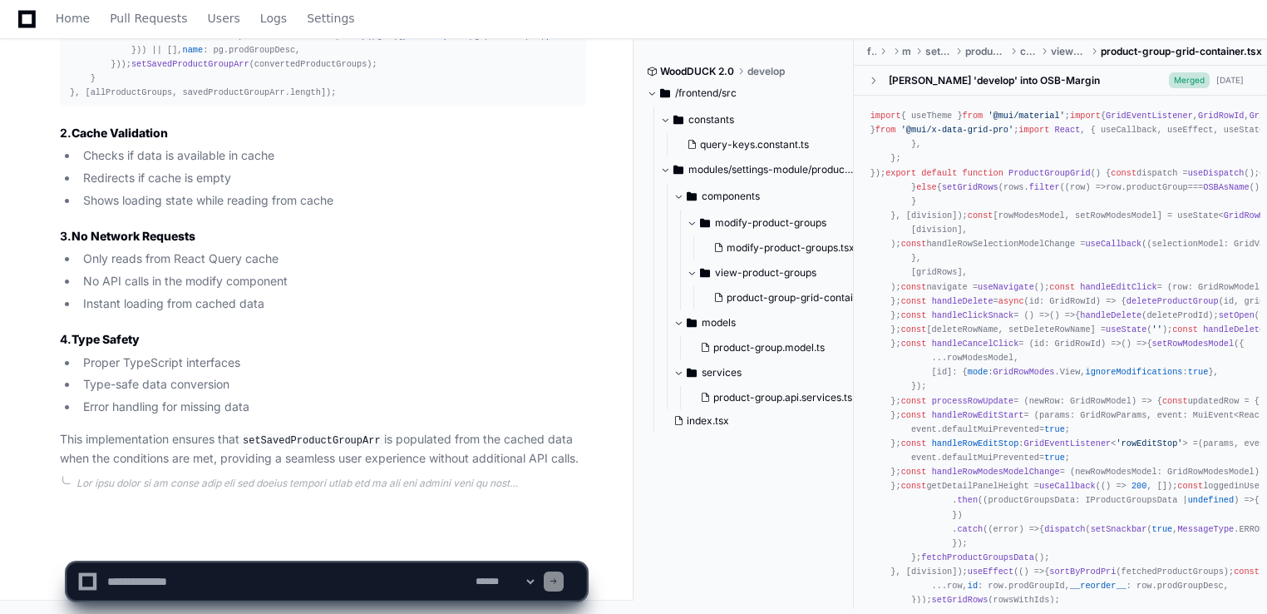
click at [536, 355] on li "Proper TypeScript interfaces" at bounding box center [332, 362] width 508 height 19
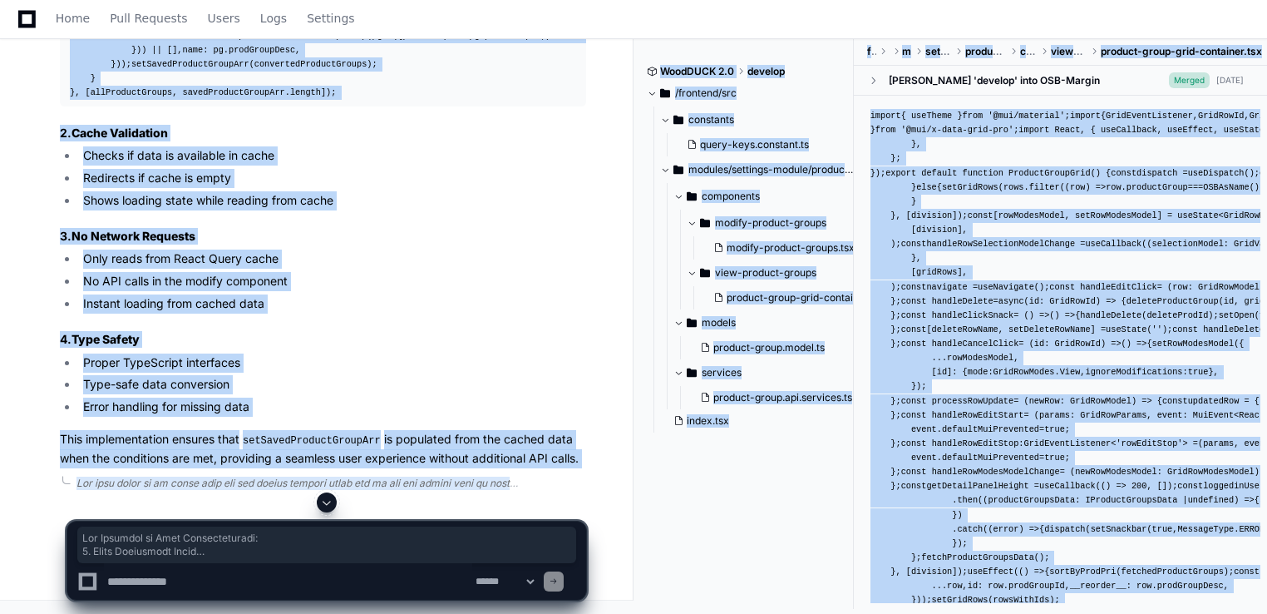
scroll to position [21634, 0]
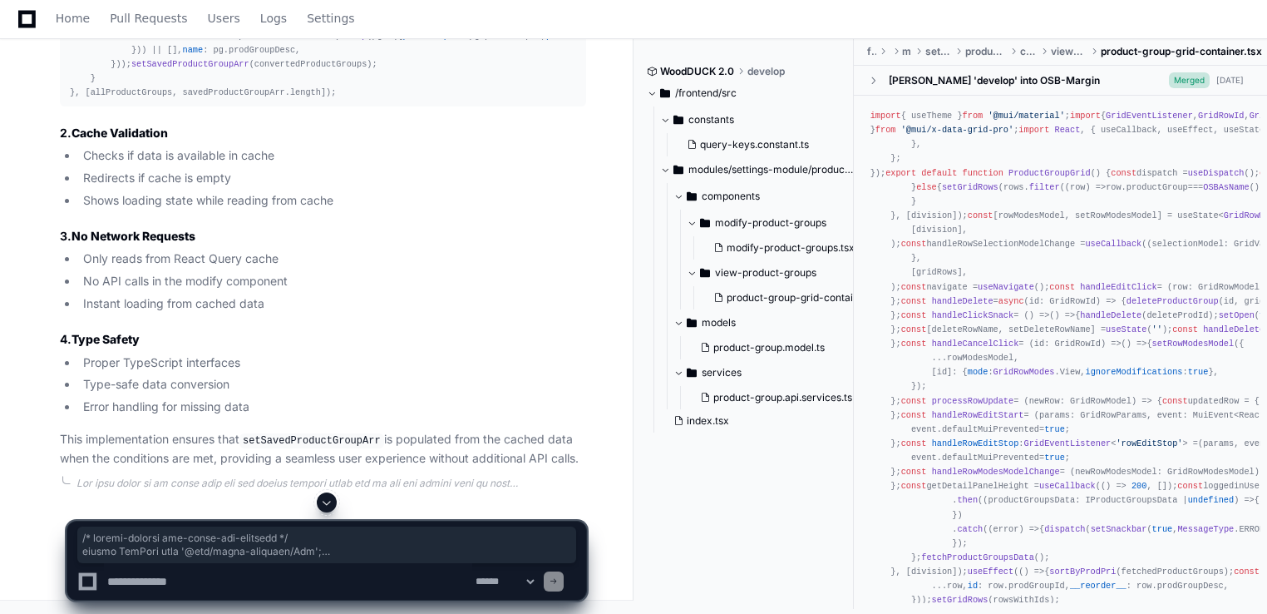
drag, startPoint x: 187, startPoint y: 226, endPoint x: 66, endPoint y: 116, distance: 164.2
copy div "/* eslint-disable max-lines-per-function */ import AddIcon from '@mui/icons-mat…"
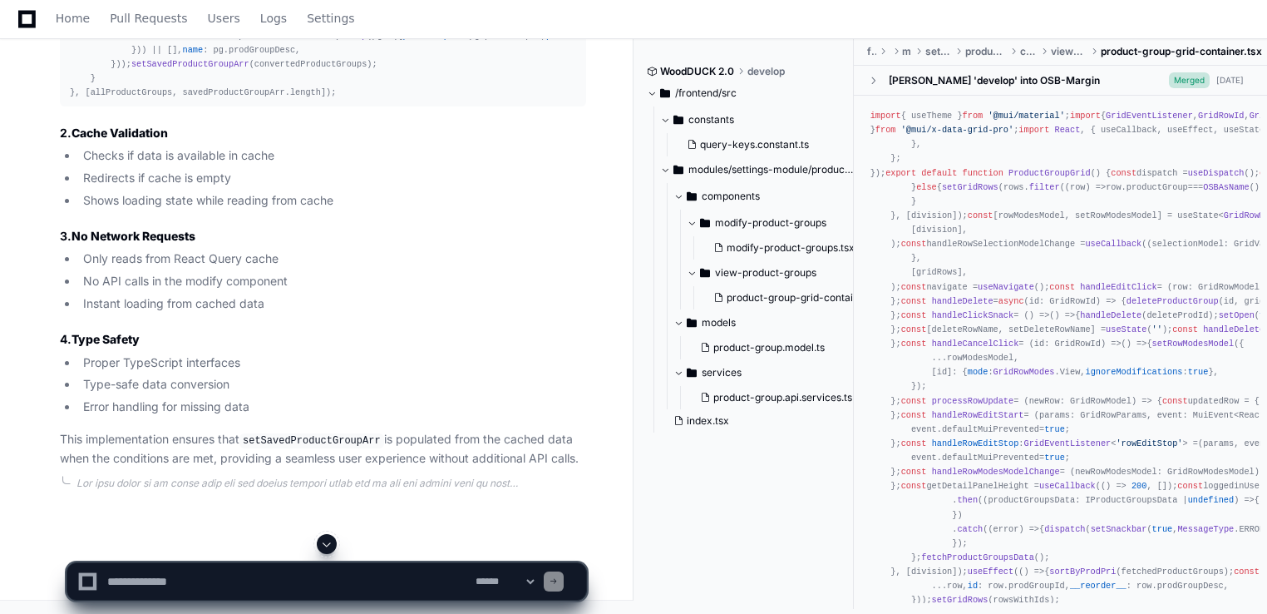
scroll to position [22965, 0]
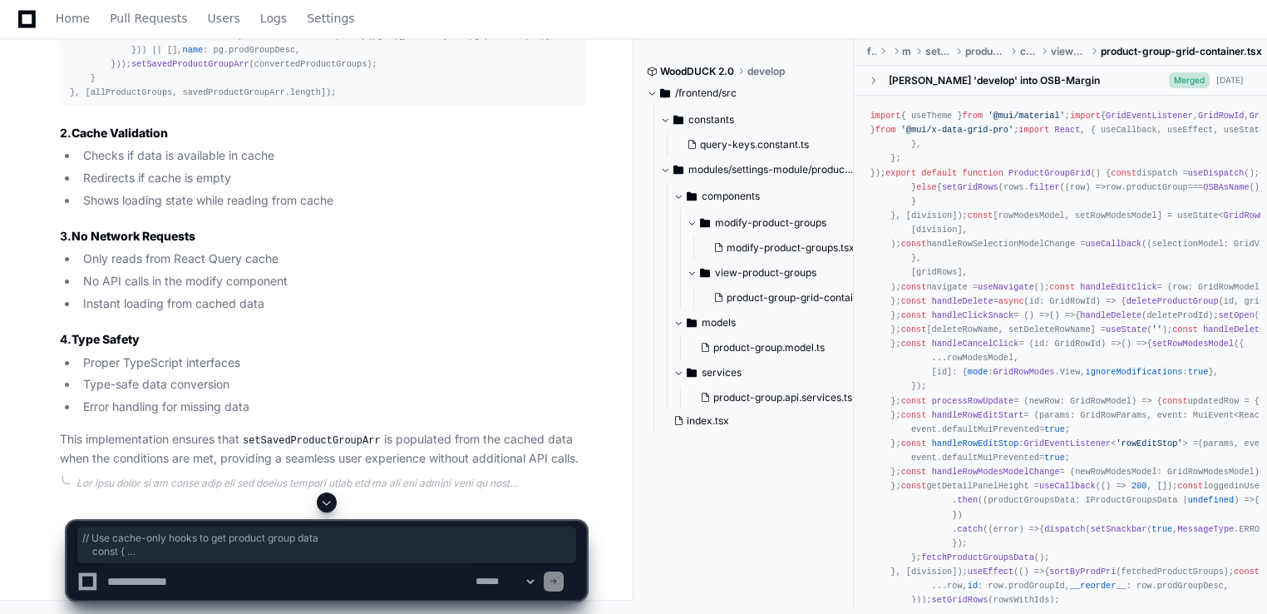
drag, startPoint x: 83, startPoint y: 207, endPoint x: 175, endPoint y: 366, distance: 183.3
copy div "// Use cache-only hooks to get product group data const { productGroup, allProd…"
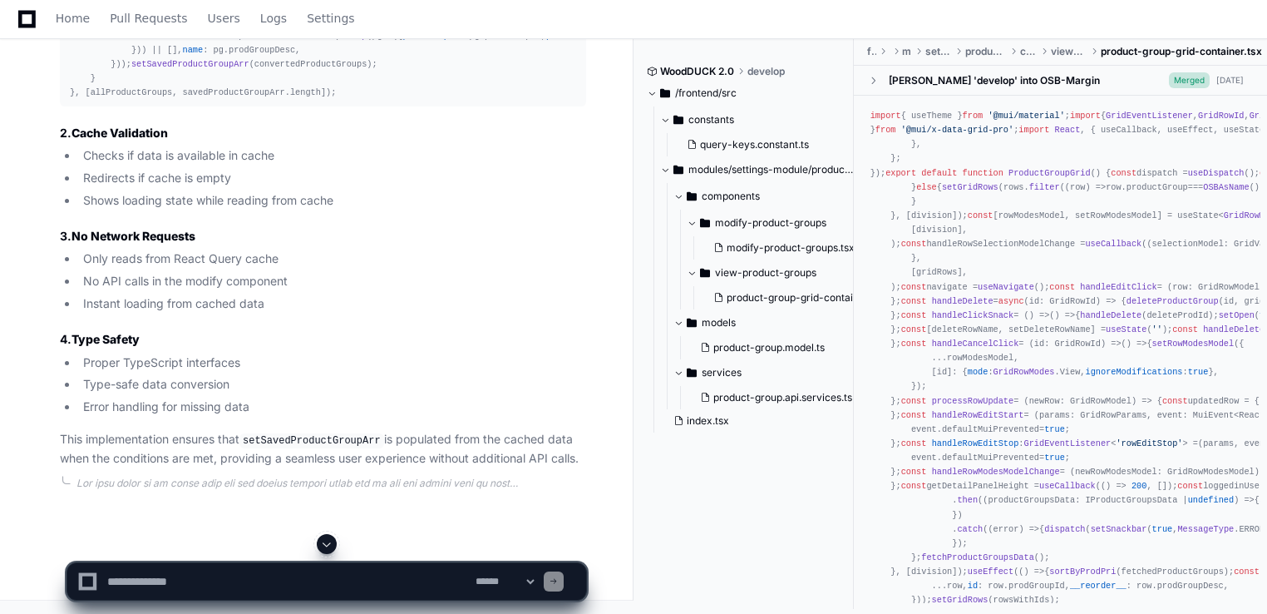
scroll to position [23286, 0]
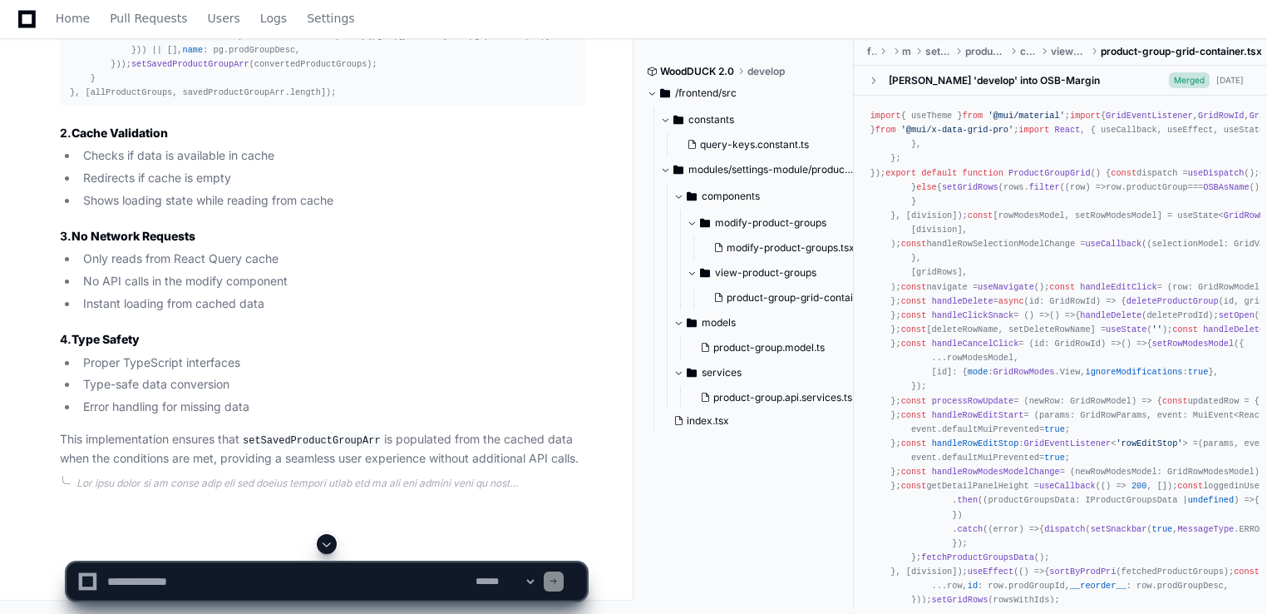
scroll to position [23119, 0]
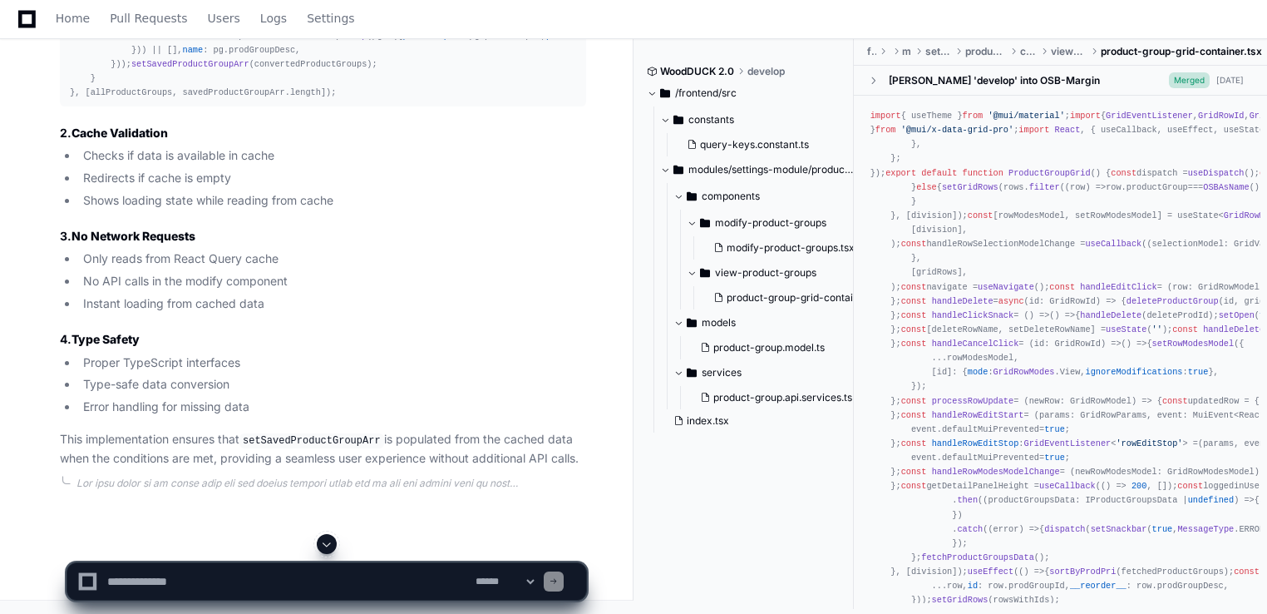
scroll to position [23113, 0]
